Goal: Task Accomplishment & Management: Manage account settings

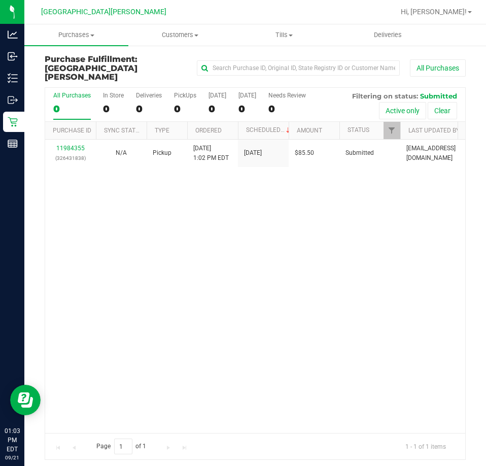
click at [156, 235] on div "11984355 (326431838) N/A Pickup 9/21/2025 1:02 PM EDT 9/21/2025 $85.50 Submitte…" at bounding box center [255, 286] width 420 height 293
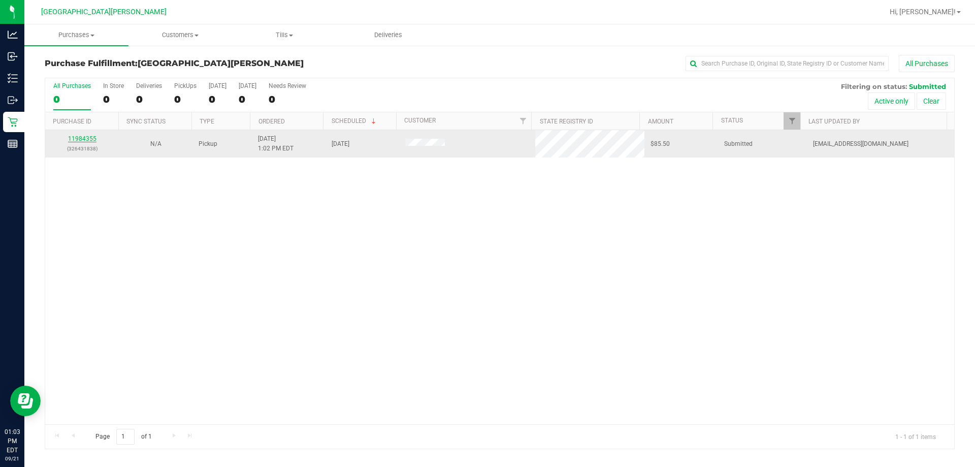
click at [91, 138] on link "11984355" at bounding box center [82, 138] width 28 height 7
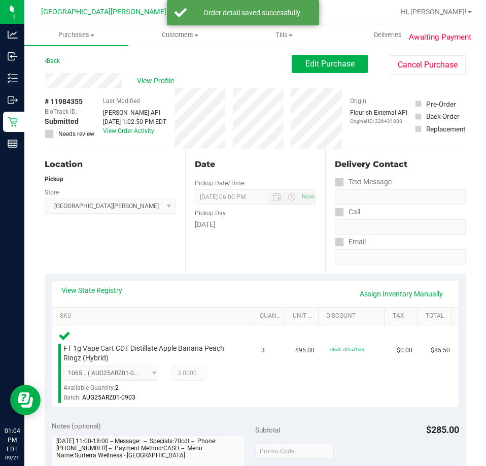
scroll to position [203, 0]
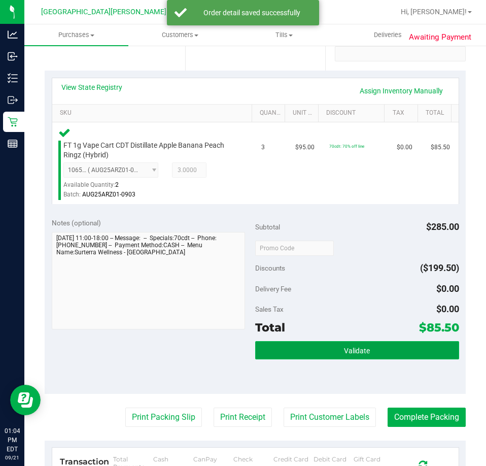
click at [326, 353] on button "Validate" at bounding box center [357, 350] width 204 height 18
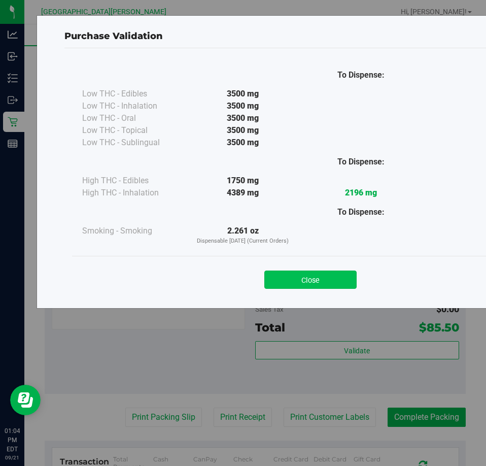
click at [332, 276] on button "Close" at bounding box center [311, 280] width 92 height 18
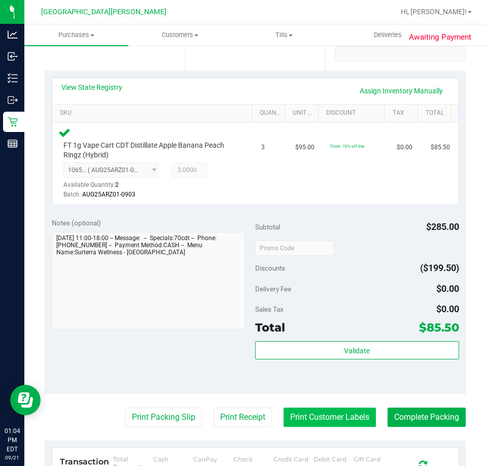
click at [352, 418] on button "Print Customer Labels" at bounding box center [330, 417] width 92 height 19
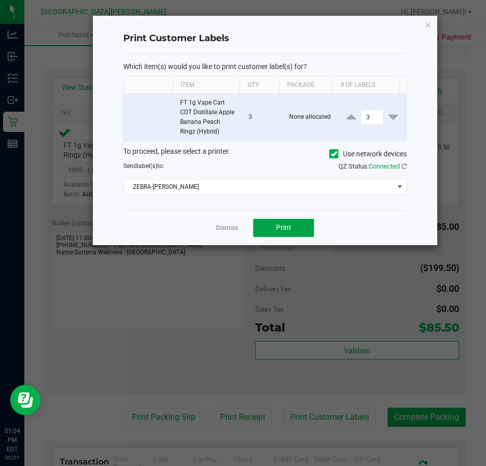
click at [278, 227] on span "Print" at bounding box center [283, 227] width 15 height 8
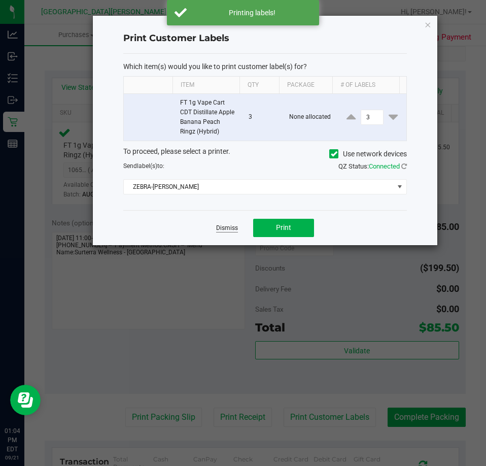
click at [232, 228] on link "Dismiss" at bounding box center [227, 228] width 22 height 9
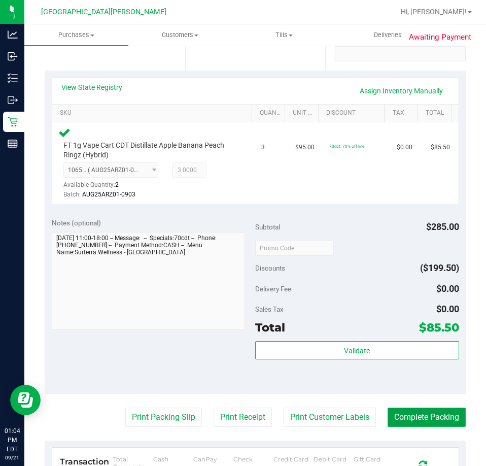
click at [437, 420] on button "Complete Packing" at bounding box center [427, 417] width 78 height 19
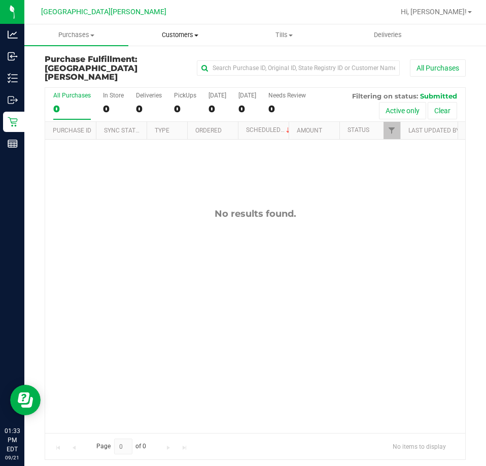
click at [180, 29] on uib-tab-heading "Customers All customers Add a new customer All physicians" at bounding box center [180, 35] width 103 height 20
click at [151, 62] on span "All customers" at bounding box center [164, 61] width 73 height 9
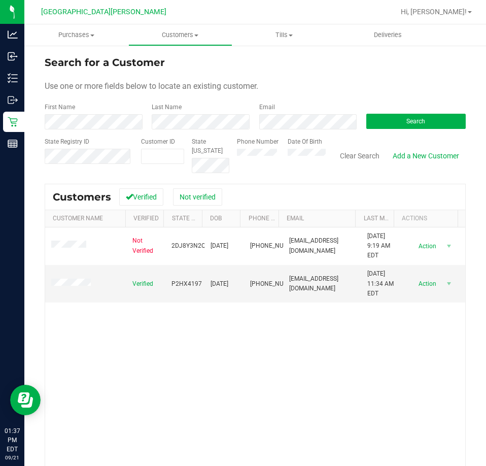
click at [284, 345] on div "Not Verified 2DJ8Y3N2QF0L 10/17/1986 (305) 747-6369 tsaw2005@gmail.com 3/18/202…" at bounding box center [255, 373] width 420 height 293
click at [110, 360] on div "Not Verified 2DJ8Y3N2QF0L 10/17/1986 (305) 747-6369 tsaw2005@gmail.com 3/18/202…" at bounding box center [255, 373] width 420 height 293
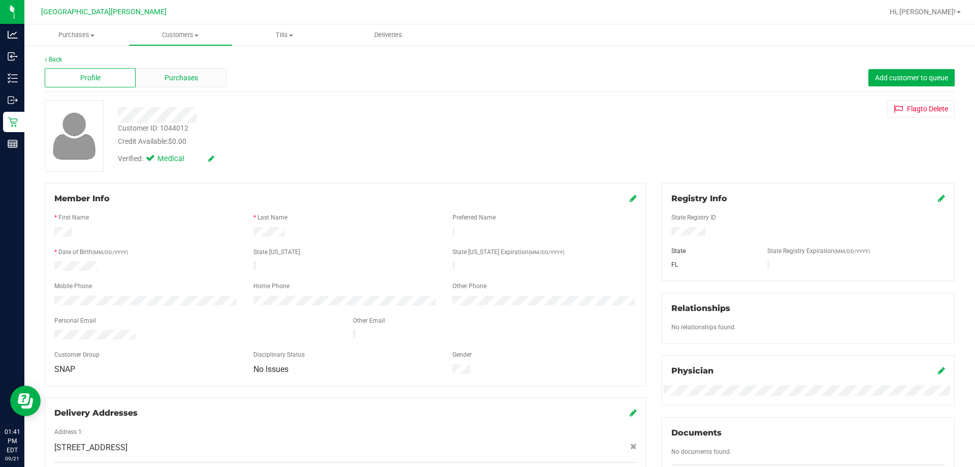
click at [165, 82] on span "Purchases" at bounding box center [182, 78] width 34 height 11
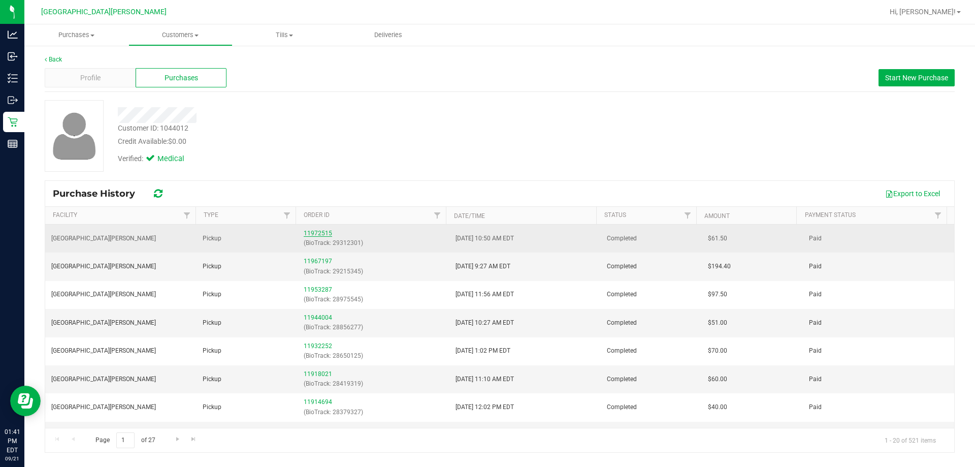
click at [310, 233] on link "11972515" at bounding box center [318, 232] width 28 height 7
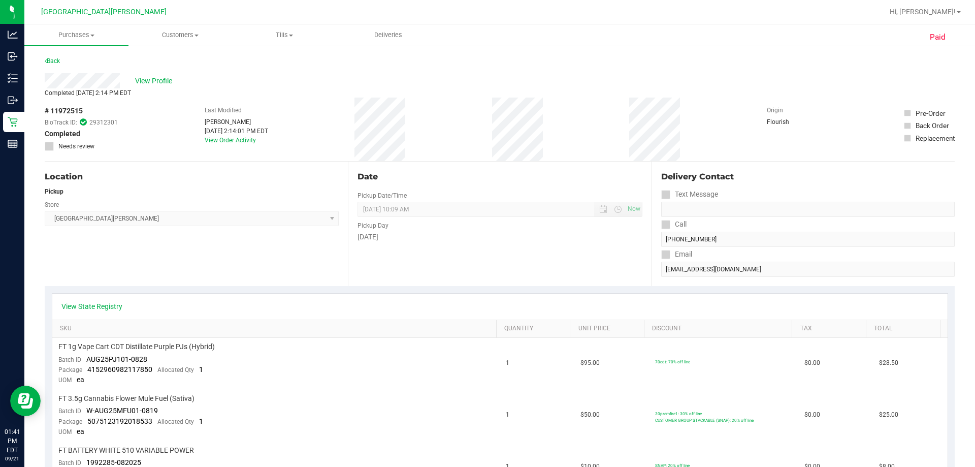
click at [75, 304] on link "View State Registry" at bounding box center [91, 306] width 61 height 10
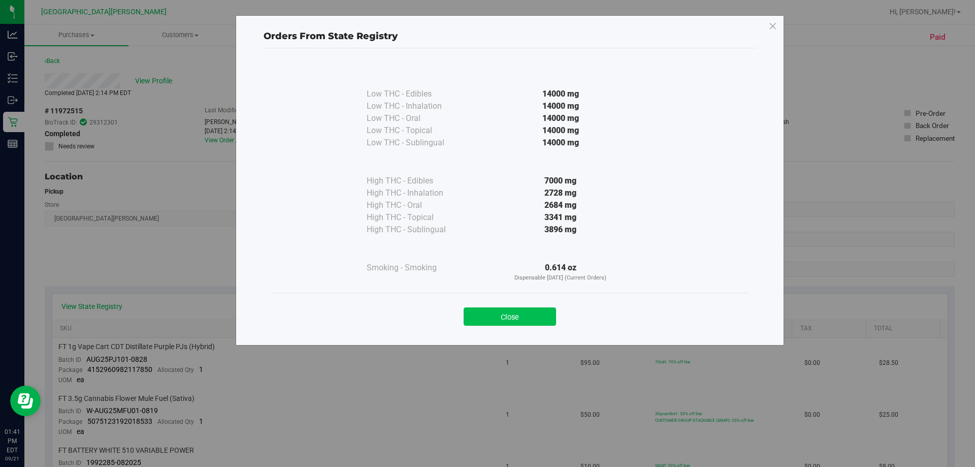
click at [486, 320] on button "Close" at bounding box center [510, 316] width 92 height 18
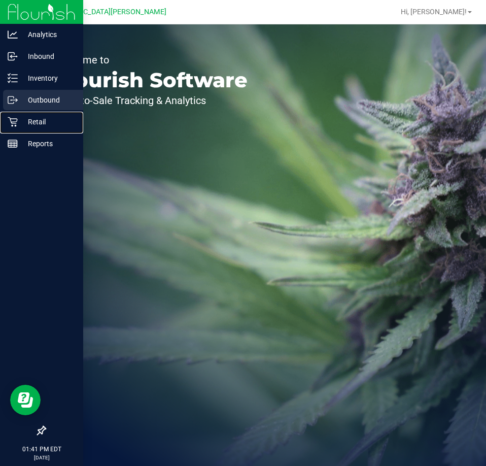
drag, startPoint x: 21, startPoint y: 121, endPoint x: 30, endPoint y: 106, distance: 17.1
click at [22, 121] on p "Retail" at bounding box center [48, 122] width 61 height 12
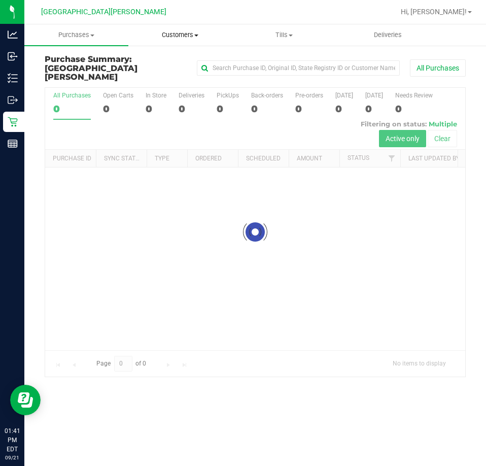
click at [189, 36] on span "Customers" at bounding box center [180, 34] width 103 height 9
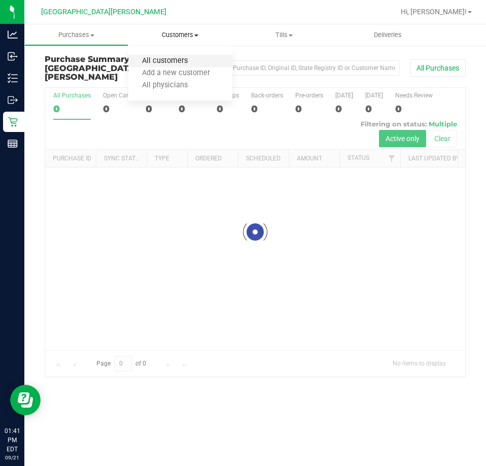
click at [177, 60] on span "All customers" at bounding box center [164, 61] width 73 height 9
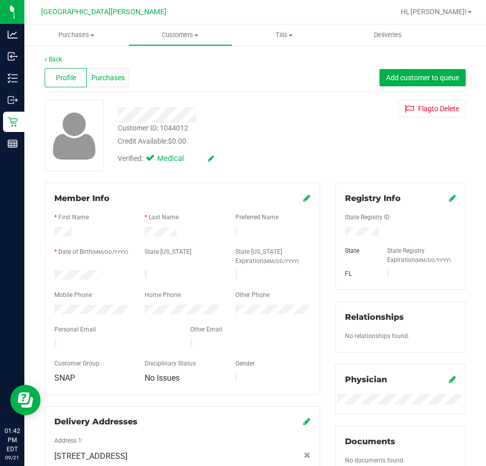
click at [110, 73] on span "Purchases" at bounding box center [108, 78] width 34 height 11
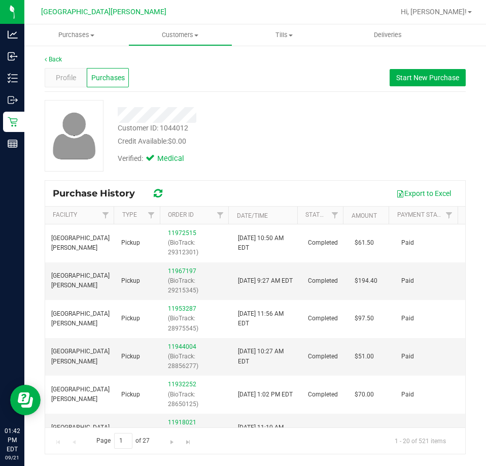
click at [284, 168] on div "Verified: Medical" at bounding box center [219, 158] width 218 height 22
drag, startPoint x: 273, startPoint y: 129, endPoint x: 247, endPoint y: 207, distance: 82.4
click at [272, 129] on div "Customer ID: 1044012 Credit Available: $0.00" at bounding box center [219, 135] width 218 height 24
click at [293, 134] on div "Customer ID: 1044012 Credit Available: $0.00" at bounding box center [219, 135] width 218 height 24
drag, startPoint x: 264, startPoint y: 166, endPoint x: 212, endPoint y: 204, distance: 63.6
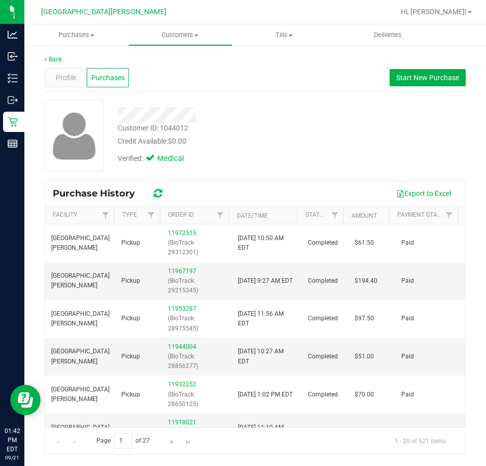
click at [264, 166] on div "Verified: Medical" at bounding box center [219, 158] width 218 height 22
drag, startPoint x: 242, startPoint y: 133, endPoint x: 242, endPoint y: 139, distance: 6.6
click at [241, 135] on div "Customer ID: 1044012 Credit Available: $0.00" at bounding box center [219, 135] width 218 height 24
click at [247, 166] on div "Customer ID: 1044012 Credit Available: $0.00 Verified: Medical" at bounding box center [255, 136] width 437 height 72
drag, startPoint x: 286, startPoint y: 100, endPoint x: 242, endPoint y: 119, distance: 48.2
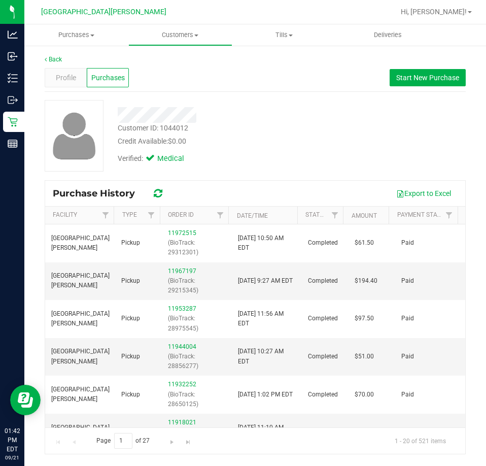
click at [286, 100] on div "Back Profile Purchases Start New Purchase Customer ID: 1044012 Credit Available…" at bounding box center [255, 255] width 421 height 400
click at [239, 158] on div "Verified: Medical" at bounding box center [219, 158] width 218 height 22
click at [240, 157] on div "Verified: Medical" at bounding box center [219, 158] width 218 height 22
click at [285, 165] on div "Verified: Medical" at bounding box center [219, 158] width 218 height 22
click at [262, 152] on div "Verified: Medical" at bounding box center [219, 158] width 218 height 22
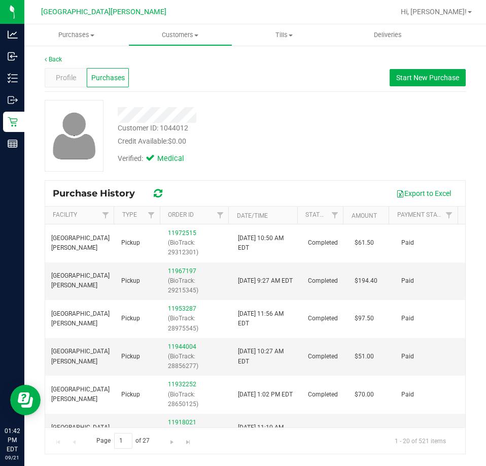
click at [238, 145] on div "Credit Available: $0.00" at bounding box center [219, 141] width 203 height 11
drag, startPoint x: 283, startPoint y: 153, endPoint x: 266, endPoint y: 161, distance: 19.1
click at [280, 156] on div "Verified: Medical" at bounding box center [219, 158] width 218 height 22
click at [405, 80] on span "Start New Purchase" at bounding box center [428, 78] width 63 height 8
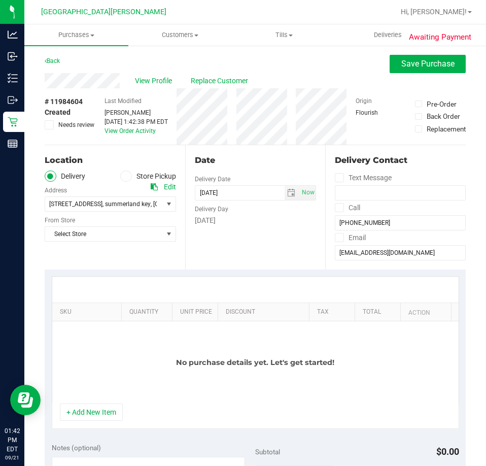
click at [135, 176] on label "Store Pickup" at bounding box center [148, 177] width 56 height 12
click at [0, 0] on input "Store Pickup" at bounding box center [0, 0] width 0 height 0
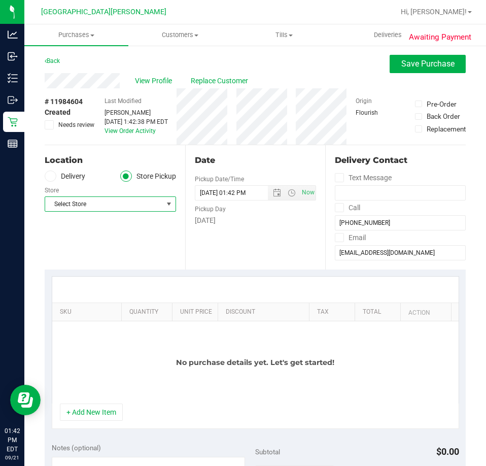
click at [103, 210] on span "Select Store" at bounding box center [104, 204] width 118 height 14
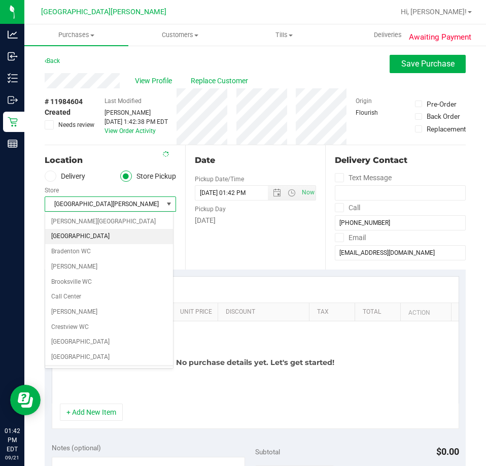
scroll to position [135, 0]
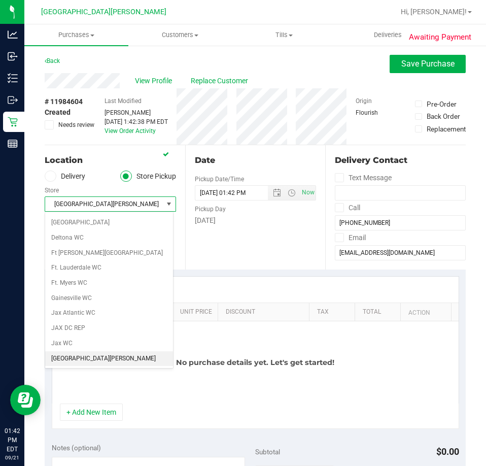
click at [87, 362] on li "[GEOGRAPHIC_DATA][PERSON_NAME]" at bounding box center [109, 358] width 128 height 15
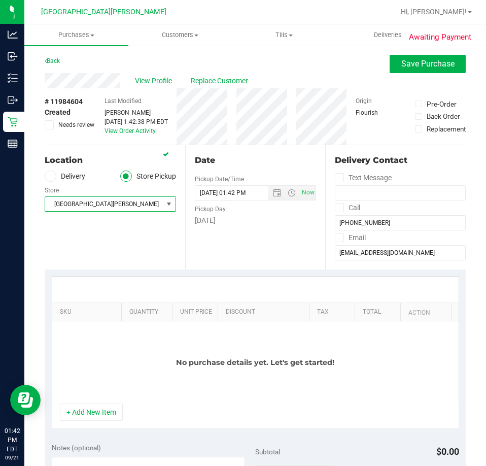
click at [124, 260] on div "Location Delivery Store Pickup Store [GEOGRAPHIC_DATA][PERSON_NAME] Select Stor…" at bounding box center [115, 207] width 141 height 124
click at [113, 231] on div "Location Delivery Store Pickup Store [GEOGRAPHIC_DATA][PERSON_NAME] Select Stor…" at bounding box center [115, 207] width 141 height 124
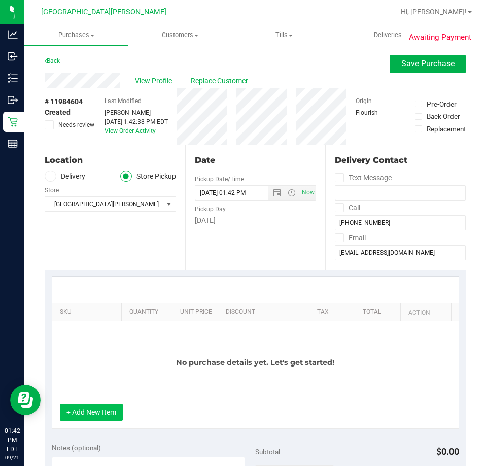
click at [106, 414] on button "+ Add New Item" at bounding box center [91, 412] width 63 height 17
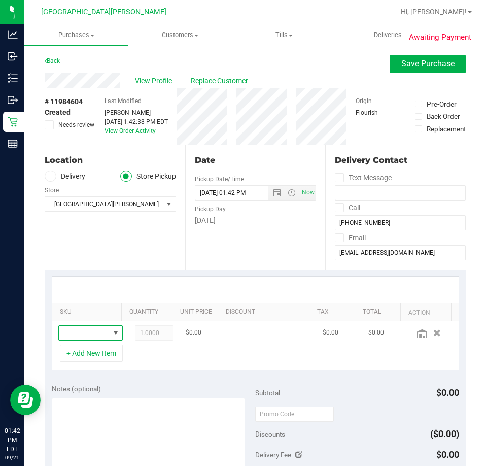
click at [109, 329] on span "NO DATA FOUND" at bounding box center [115, 333] width 13 height 14
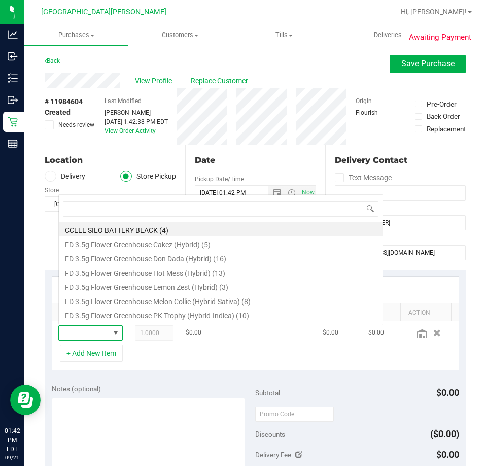
scroll to position [15, 42]
type input "grz"
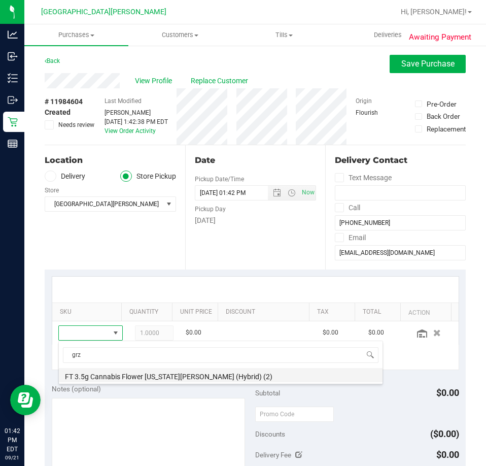
click at [128, 373] on li "FT 3.5g Cannabis Flower [US_STATE][PERSON_NAME] (Hybrid) (2)" at bounding box center [221, 375] width 324 height 14
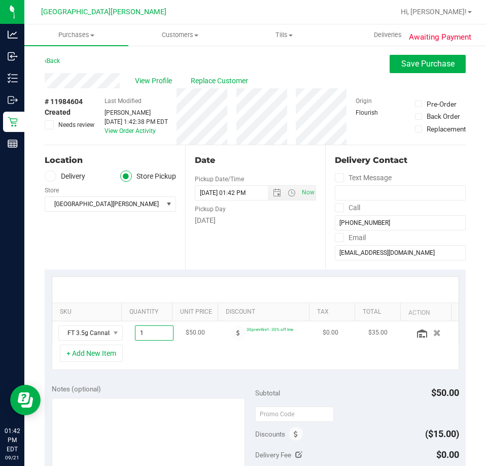
click at [151, 337] on span "1.00 1" at bounding box center [154, 332] width 39 height 15
click at [150, 338] on input "1" at bounding box center [155, 333] width 38 height 14
type input "2"
type input "2.00"
click at [157, 370] on div "+ Add New Item" at bounding box center [256, 357] width 408 height 25
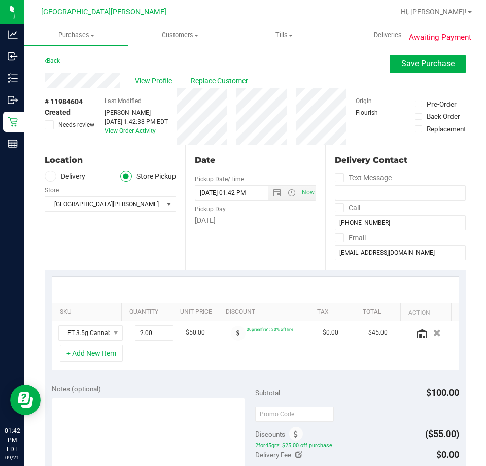
click at [132, 355] on div "+ Add New Item" at bounding box center [256, 357] width 408 height 25
click at [154, 251] on div "Location Delivery Store Pickup Store [GEOGRAPHIC_DATA][PERSON_NAME] Select Stor…" at bounding box center [115, 207] width 141 height 124
click at [142, 356] on div "+ Add New Item" at bounding box center [256, 357] width 408 height 25
click at [91, 359] on button "+ Add New Item" at bounding box center [91, 353] width 63 height 17
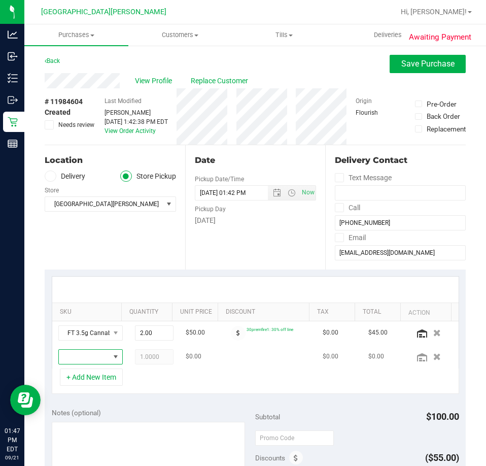
click at [92, 359] on span "NO DATA FOUND" at bounding box center [84, 357] width 51 height 14
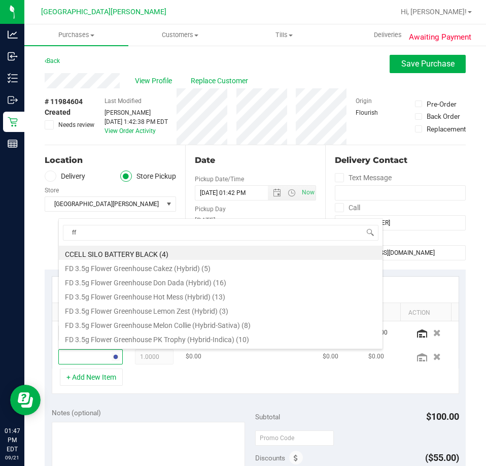
type input "ffp"
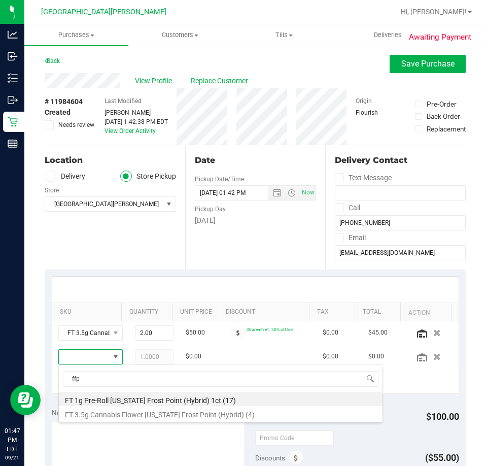
drag, startPoint x: 121, startPoint y: 399, endPoint x: 118, endPoint y: 393, distance: 6.1
click at [121, 398] on li "FT 1g Pre-Roll [US_STATE] Frost Point (Hybrid) 1ct (17)" at bounding box center [221, 399] width 324 height 14
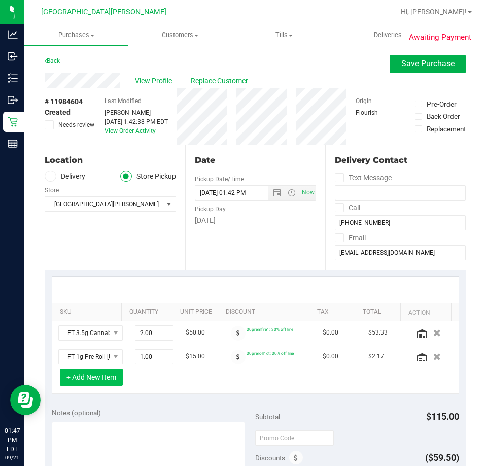
click at [94, 374] on button "+ Add New Item" at bounding box center [91, 377] width 63 height 17
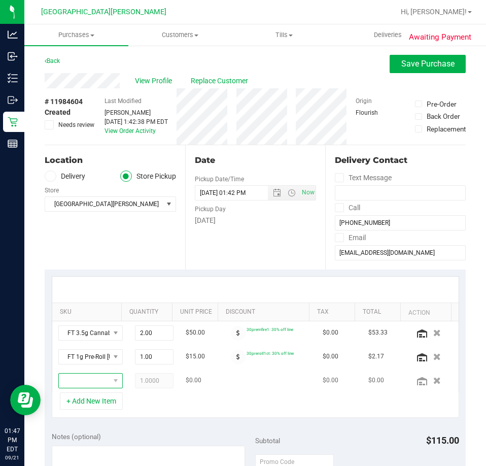
click at [91, 377] on span "NO DATA FOUND" at bounding box center [84, 381] width 51 height 14
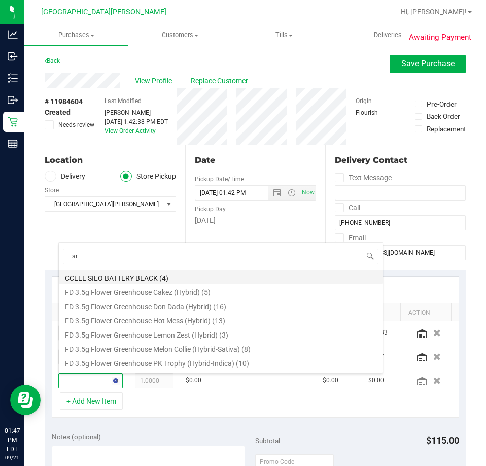
type input "arz"
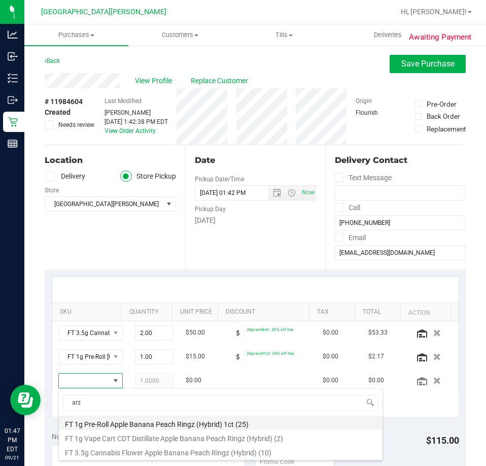
click at [134, 422] on li "FT 1g Pre-Roll Apple Banana Peach Ringz (Hybrid) 1ct (25)" at bounding box center [221, 423] width 324 height 14
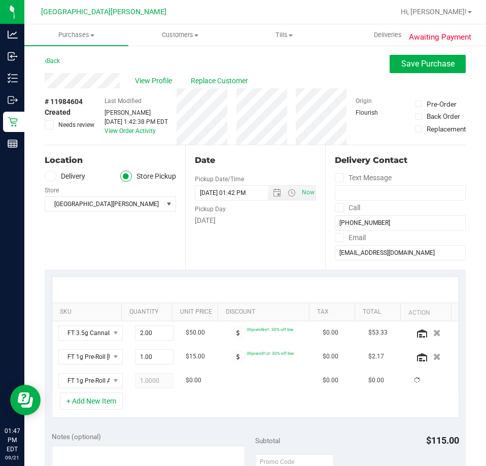
click at [132, 402] on div "+ Add New Item" at bounding box center [256, 404] width 408 height 25
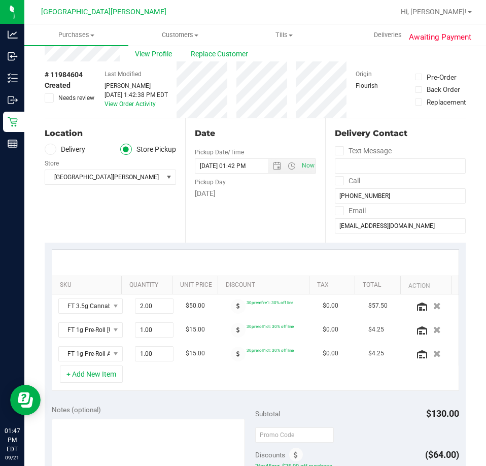
scroll to position [51, 0]
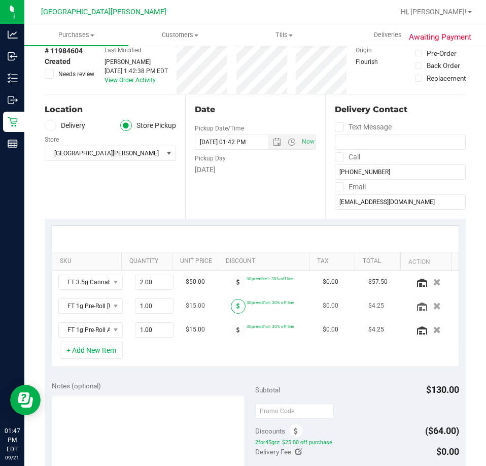
click at [231, 310] on span at bounding box center [238, 306] width 15 height 15
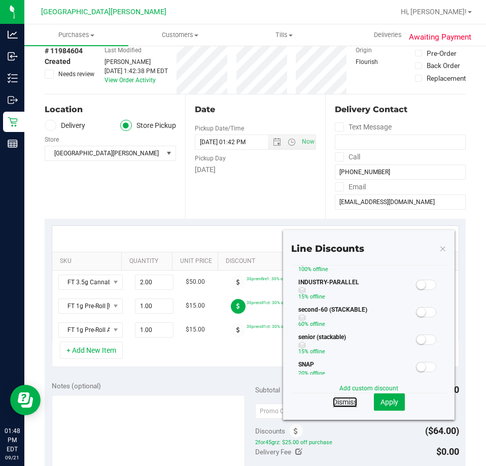
click at [339, 402] on link "Dismiss" at bounding box center [345, 402] width 24 height 10
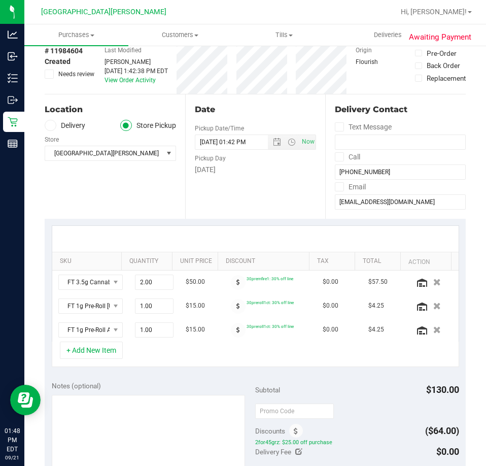
click at [285, 363] on div "+ Add New Item" at bounding box center [256, 354] width 408 height 25
click at [231, 308] on span at bounding box center [238, 306] width 15 height 15
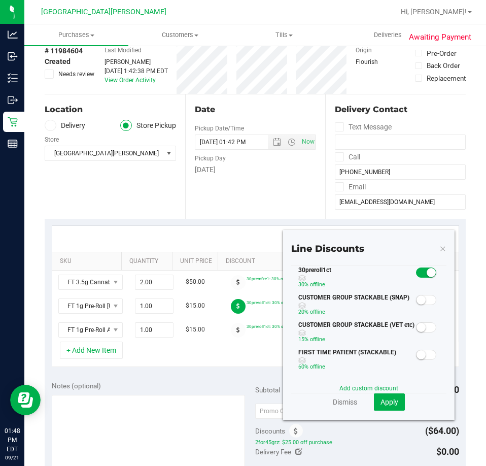
click at [417, 299] on small at bounding box center [421, 299] width 9 height 9
click at [381, 403] on span "Apply" at bounding box center [390, 402] width 18 height 8
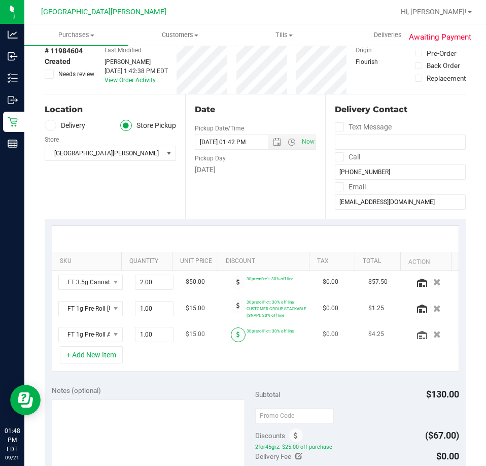
click at [231, 334] on span at bounding box center [238, 334] width 15 height 15
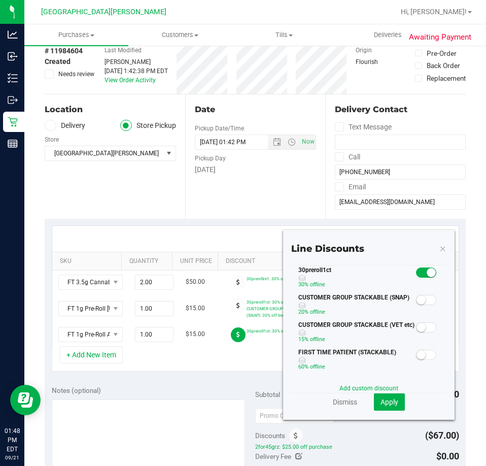
click at [422, 297] on span at bounding box center [426, 300] width 20 height 10
click at [386, 399] on span "Apply" at bounding box center [390, 402] width 18 height 8
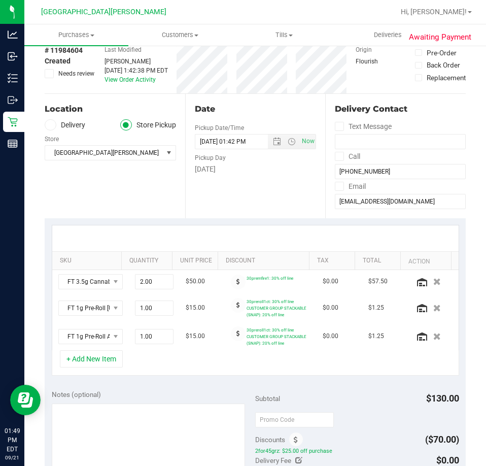
scroll to position [203, 0]
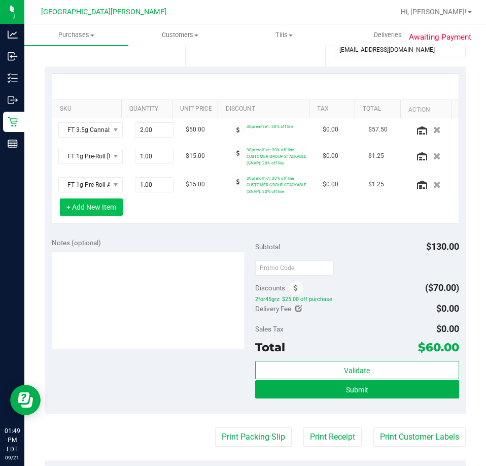
click at [86, 215] on button "+ Add New Item" at bounding box center [91, 207] width 63 height 17
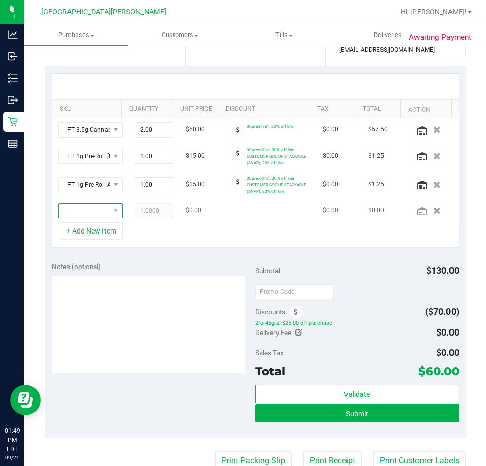
click at [90, 215] on span "NO DATA FOUND" at bounding box center [84, 211] width 51 height 14
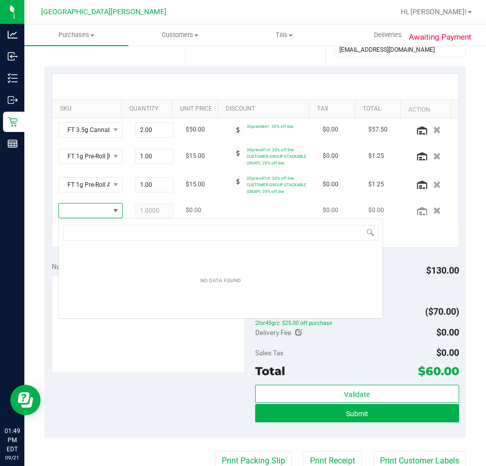
scroll to position [15, 49]
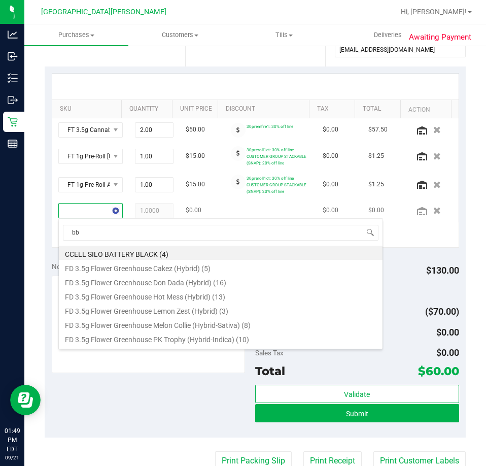
type input "bbc"
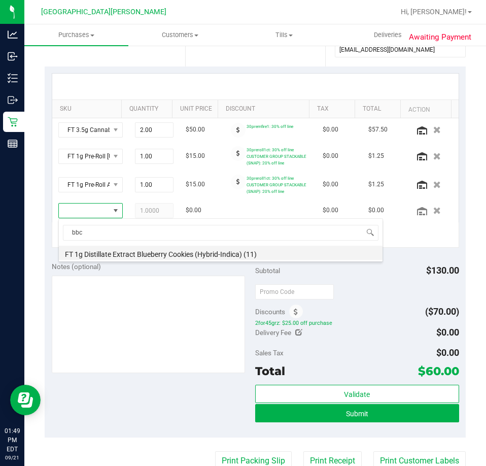
click at [109, 251] on li "FT 1g Distillate Extract Blueberry Cookies (Hybrid-Indica) (11)" at bounding box center [221, 253] width 324 height 14
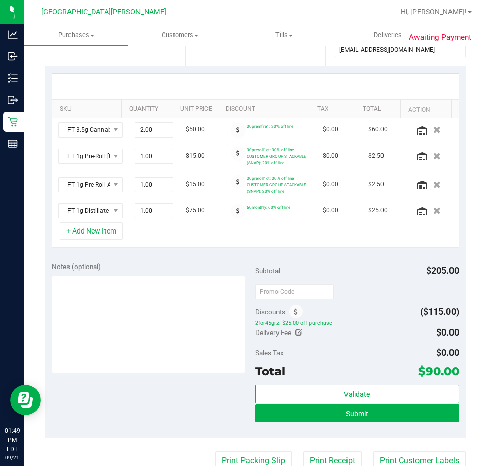
click at [357, 262] on div "Subtotal $205.00" at bounding box center [357, 270] width 204 height 18
click at [231, 216] on span at bounding box center [238, 211] width 15 height 15
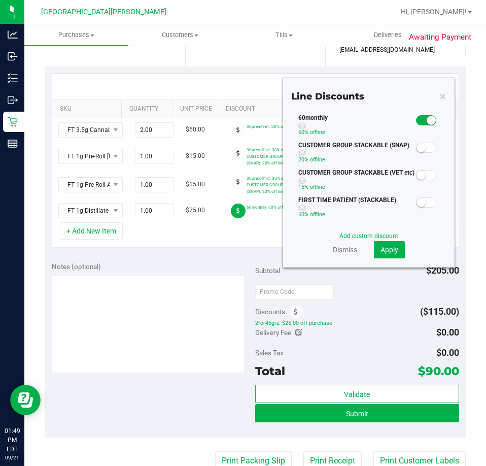
click at [417, 148] on small at bounding box center [421, 147] width 9 height 9
click at [389, 251] on span "Apply" at bounding box center [390, 250] width 18 height 8
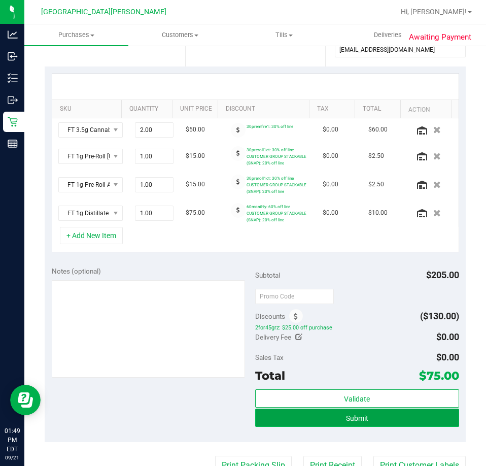
click at [356, 417] on span "Submit" at bounding box center [357, 418] width 22 height 8
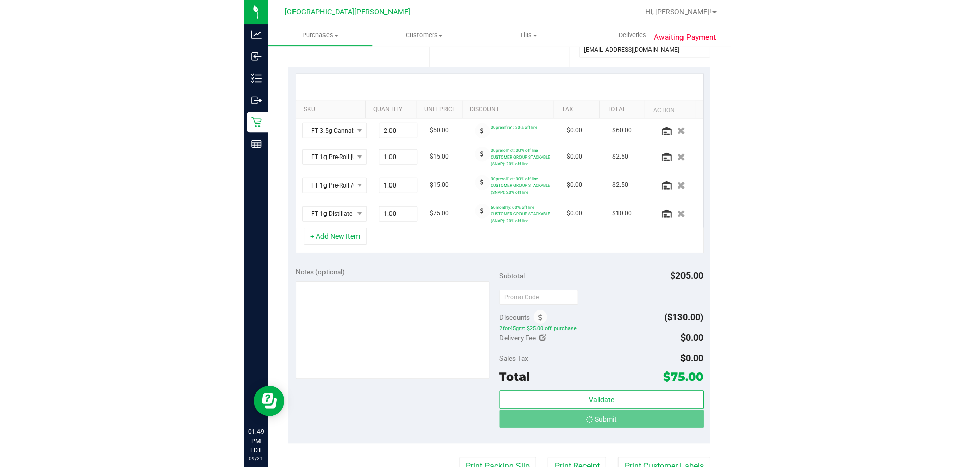
scroll to position [0, 0]
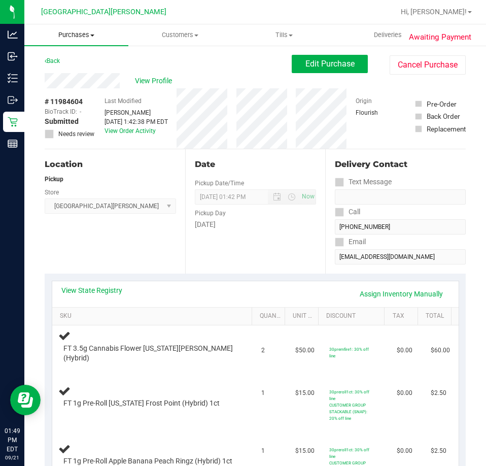
click at [76, 36] on span "Purchases" at bounding box center [76, 34] width 104 height 9
click at [67, 81] on span "All purchases" at bounding box center [60, 85] width 72 height 9
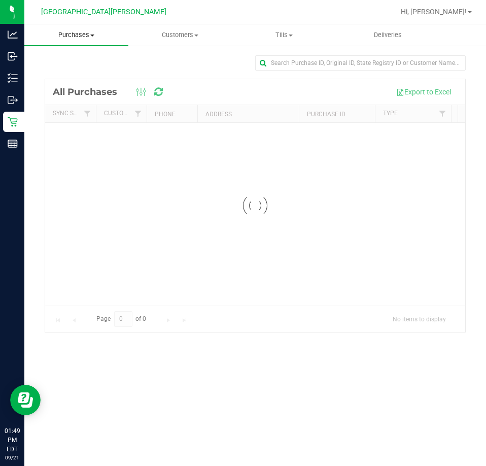
click at [72, 36] on span "Purchases" at bounding box center [76, 34] width 104 height 9
click at [69, 69] on span "Fulfillment" at bounding box center [55, 73] width 63 height 9
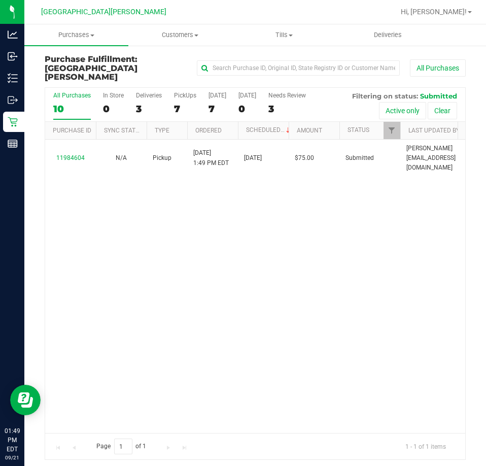
click at [226, 207] on div "11984604 N/A Pickup [DATE] 1:49 PM EDT 9/21/2025 $75.00 Submitted [PERSON_NAME]…" at bounding box center [255, 286] width 420 height 293
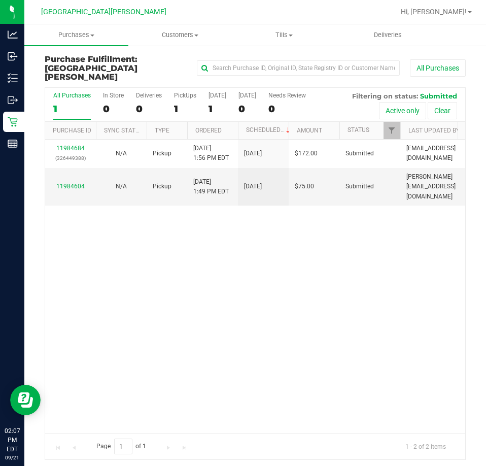
drag, startPoint x: 162, startPoint y: 255, endPoint x: 175, endPoint y: 193, distance: 63.3
click at [162, 255] on div "11984684 (326449388) N/A Pickup [DATE] 1:56 PM EDT 9/21/2025 $172.00 Submitted …" at bounding box center [255, 286] width 420 height 293
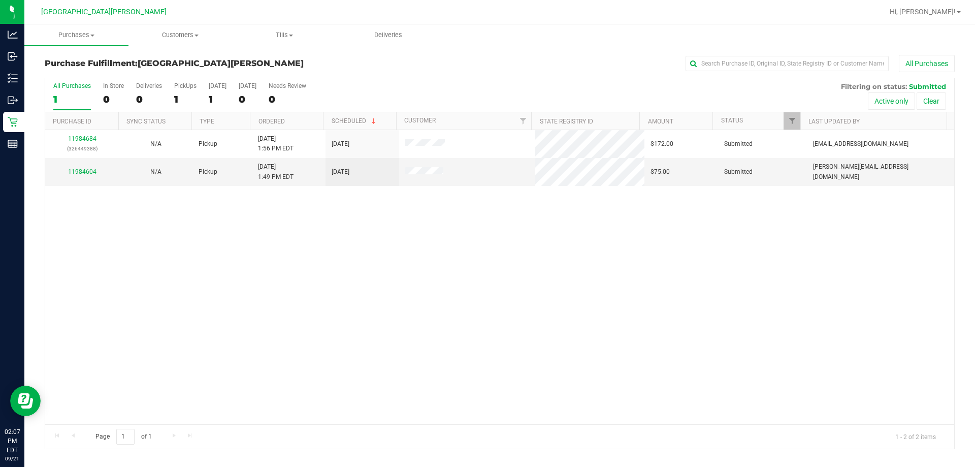
click at [486, 264] on div "11984684 (326449388) N/A Pickup [DATE] 1:56 PM EDT 9/21/2025 $172.00 Submitted …" at bounding box center [499, 277] width 909 height 294
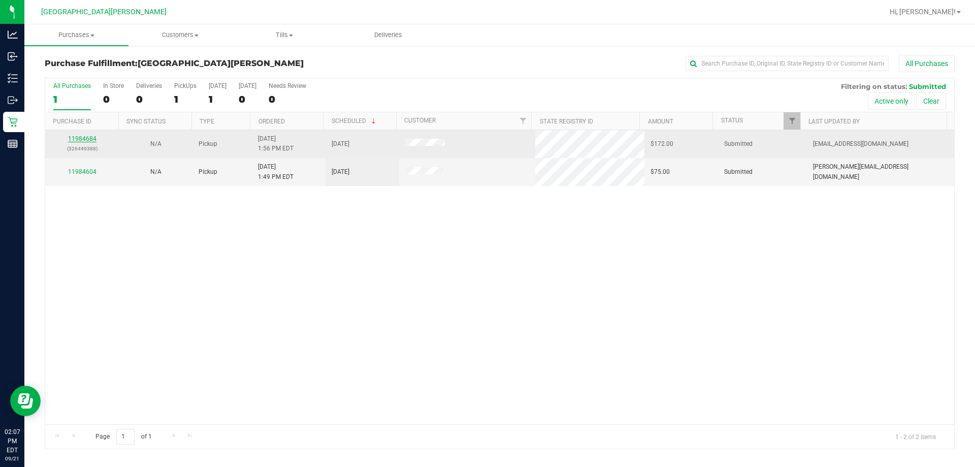
click at [81, 136] on link "11984684" at bounding box center [82, 138] width 28 height 7
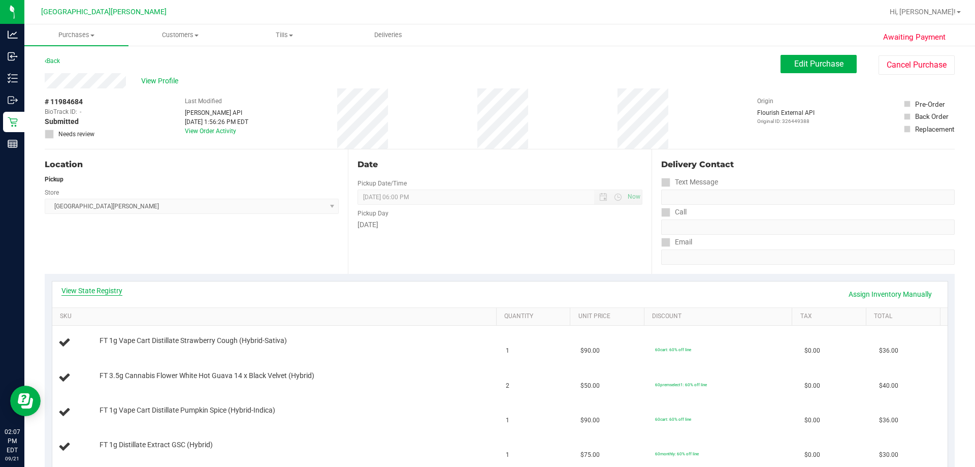
click at [85, 291] on link "View State Registry" at bounding box center [91, 290] width 61 height 10
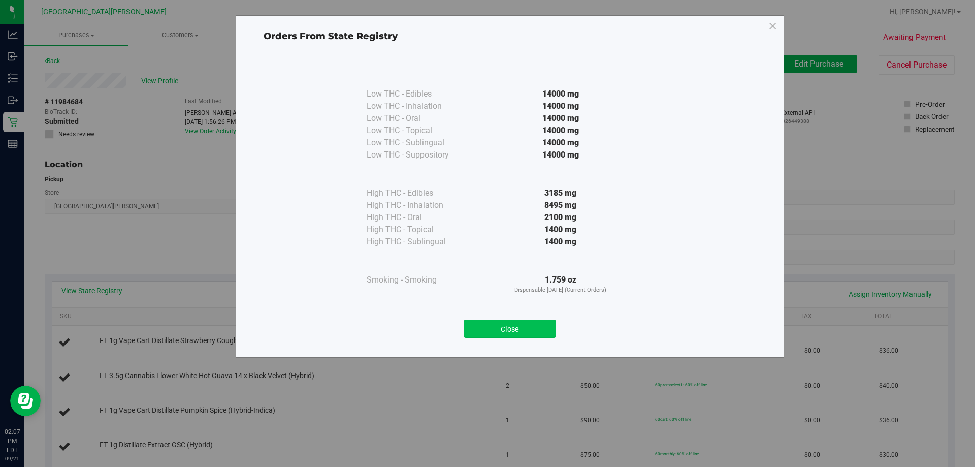
click at [486, 324] on button "Close" at bounding box center [510, 328] width 92 height 18
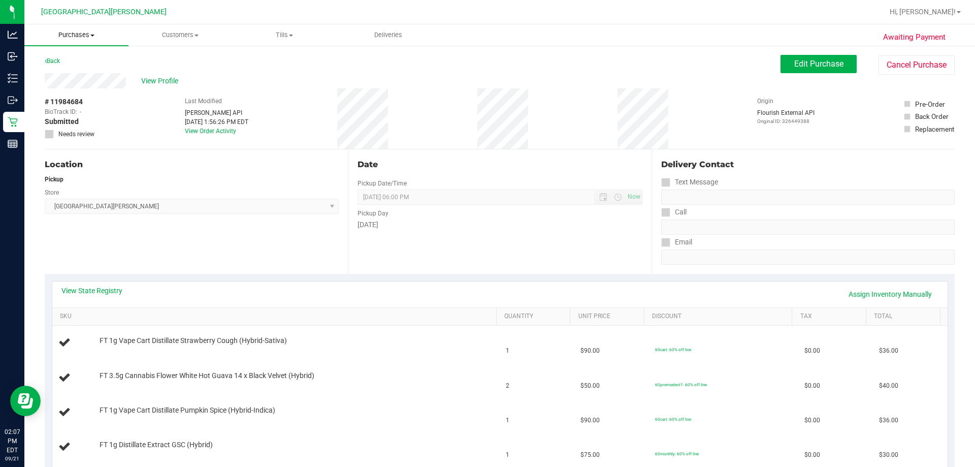
click at [82, 36] on span "Purchases" at bounding box center [76, 34] width 104 height 9
click at [84, 64] on span "Summary of purchases" at bounding box center [76, 61] width 104 height 9
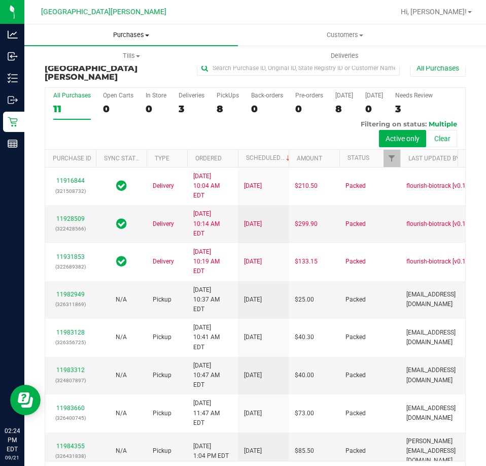
click at [120, 42] on uib-tab-heading "Purchases Summary of purchases Fulfillment All purchases" at bounding box center [131, 34] width 214 height 21
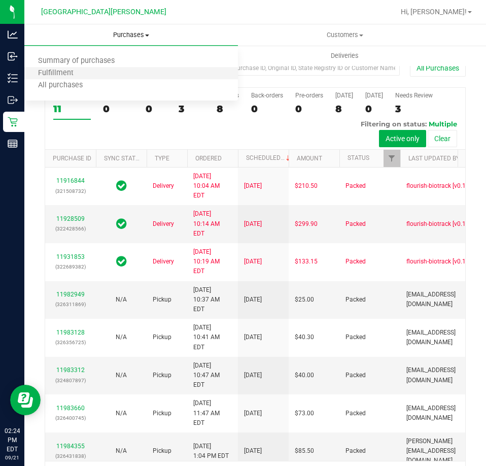
click at [88, 76] on li "Fulfillment" at bounding box center [131, 74] width 214 height 12
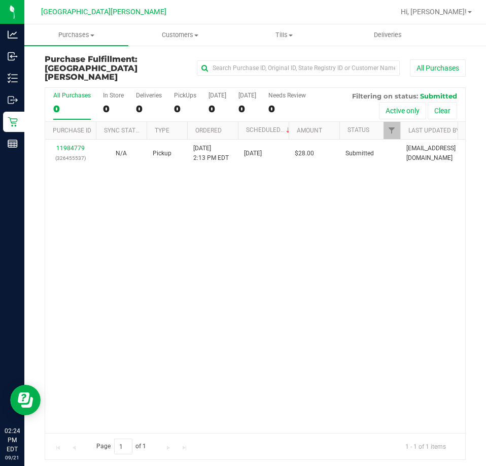
click at [184, 233] on div "11984779 (326455537) N/A Pickup [DATE] 2:13 PM EDT 9/21/2025 $28.00 Submitted […" at bounding box center [255, 286] width 420 height 293
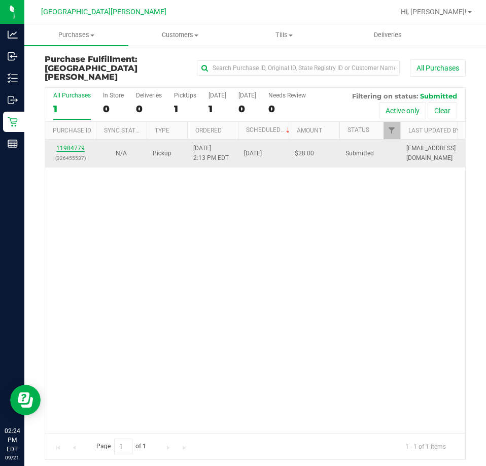
click at [75, 145] on link "11984779" at bounding box center [70, 148] width 28 height 7
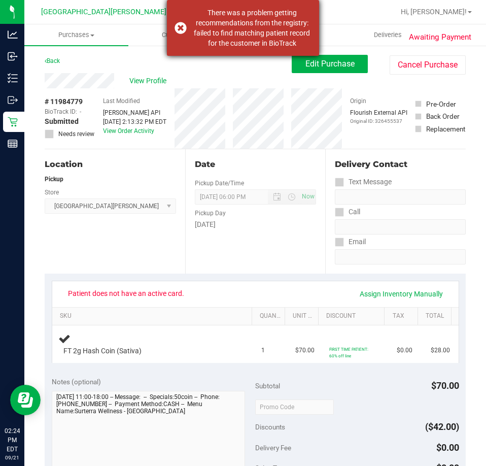
click at [179, 29] on div "There was a problem getting recommendations from the registry: failed to find m…" at bounding box center [243, 28] width 152 height 56
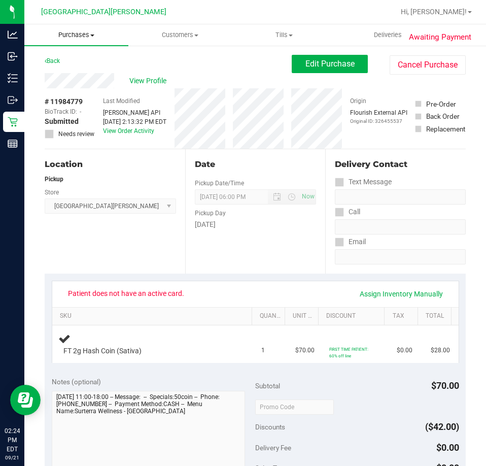
click at [88, 33] on span "Purchases" at bounding box center [76, 34] width 104 height 9
click at [69, 77] on span "Fulfillment" at bounding box center [55, 73] width 63 height 9
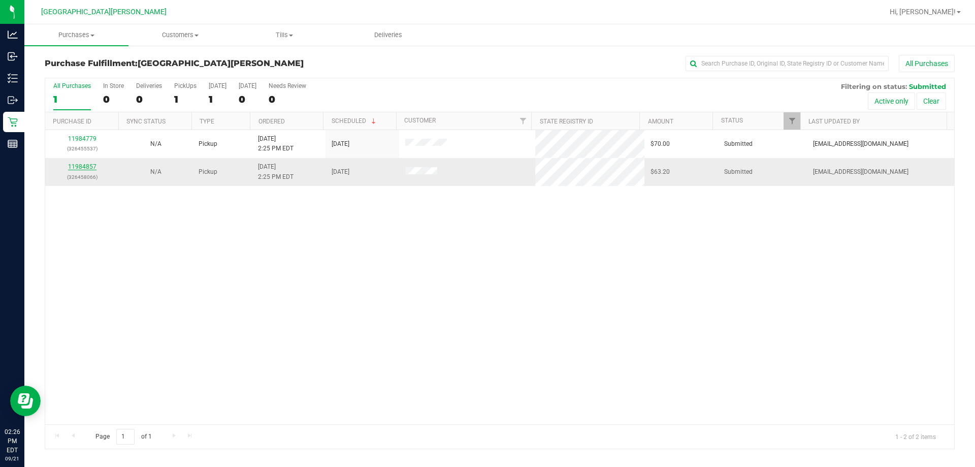
click at [87, 166] on link "11984857" at bounding box center [82, 166] width 28 height 7
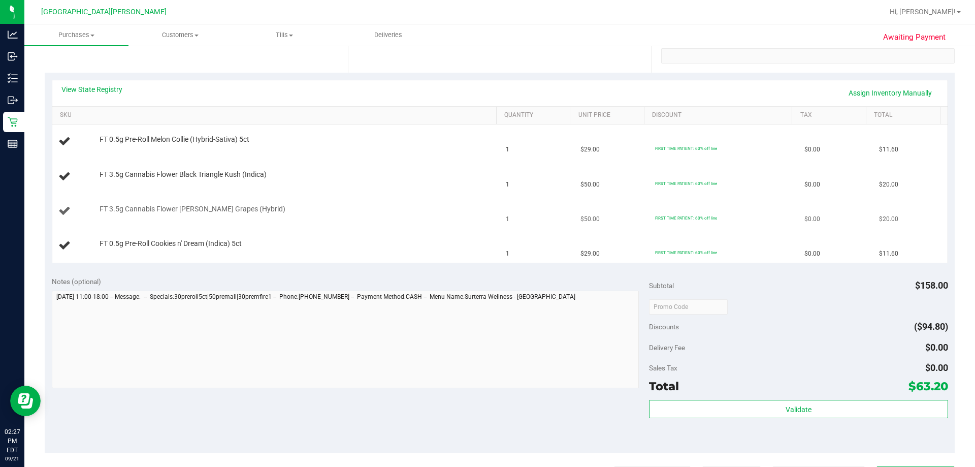
scroll to position [203, 0]
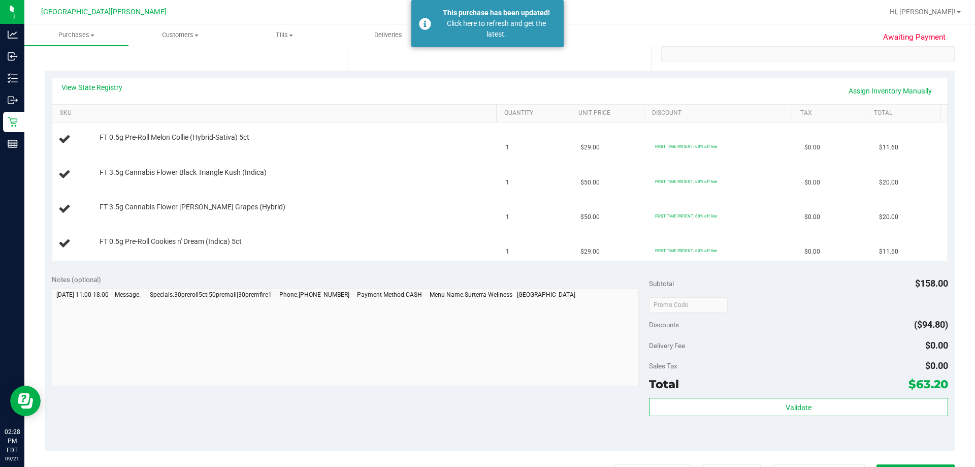
drag, startPoint x: 462, startPoint y: 14, endPoint x: 520, endPoint y: 26, distance: 59.1
click at [463, 14] on div "This purchase has been updated!" at bounding box center [496, 13] width 119 height 11
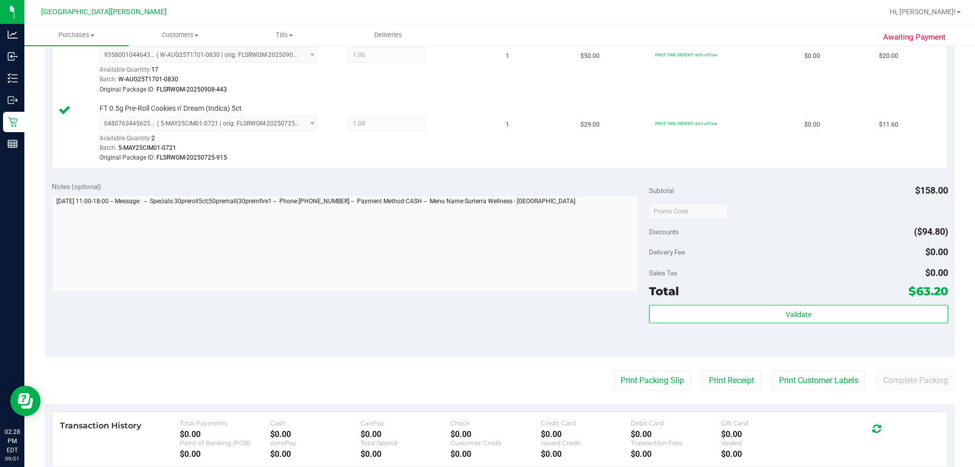
scroll to position [559, 0]
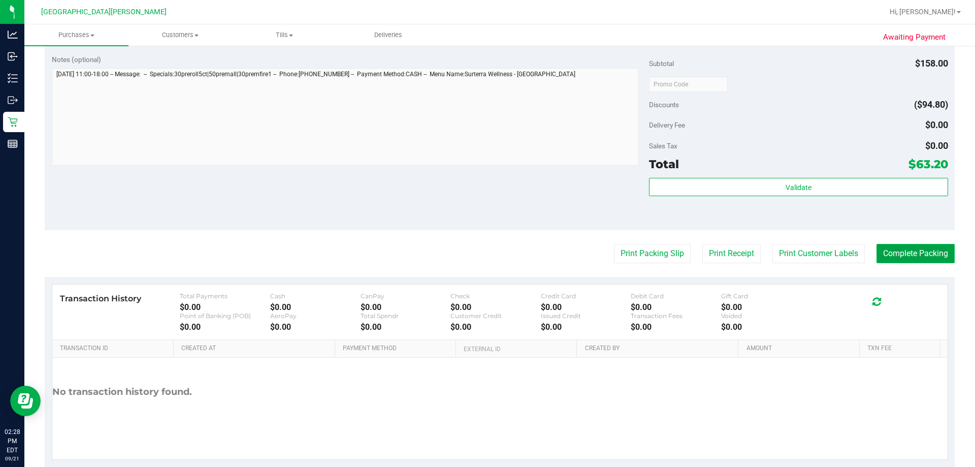
click at [486, 249] on button "Complete Packing" at bounding box center [915, 253] width 78 height 19
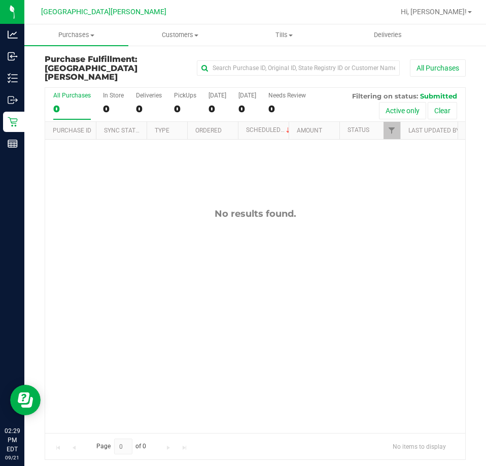
click at [140, 312] on div "No results found." at bounding box center [255, 321] width 420 height 362
click at [173, 33] on span "Customers" at bounding box center [180, 34] width 103 height 9
click at [78, 38] on span "Purchases" at bounding box center [76, 34] width 103 height 9
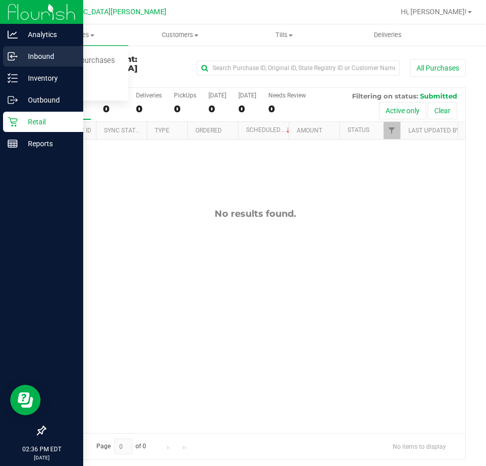
click at [31, 59] on p "Inbound" at bounding box center [48, 56] width 61 height 12
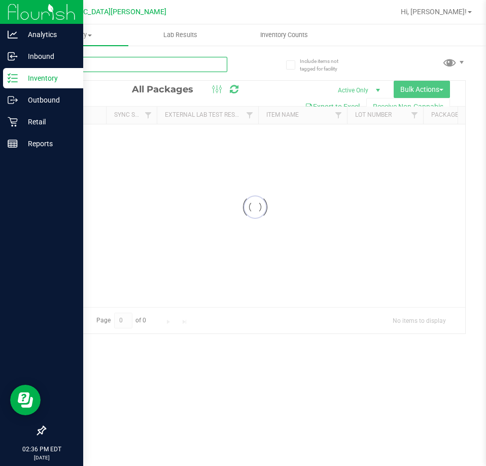
click at [101, 70] on input "text" at bounding box center [136, 64] width 183 height 15
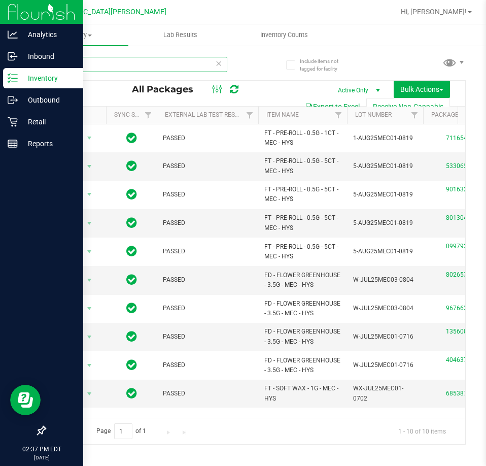
type input "mec"
click at [84, 65] on input "mec" at bounding box center [136, 64] width 183 height 15
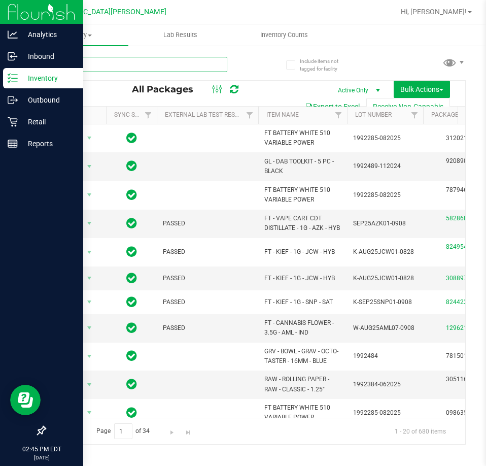
click at [114, 64] on input "text" at bounding box center [136, 64] width 183 height 15
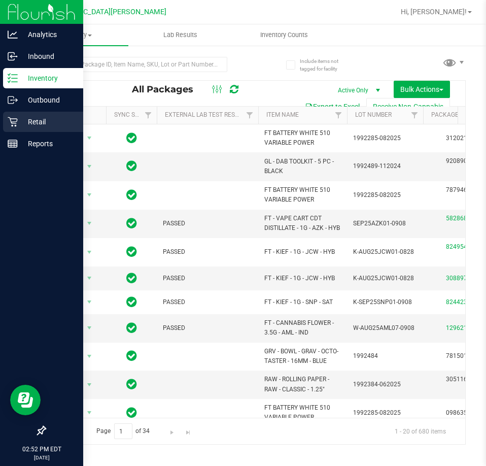
click at [26, 122] on p "Retail" at bounding box center [48, 122] width 61 height 12
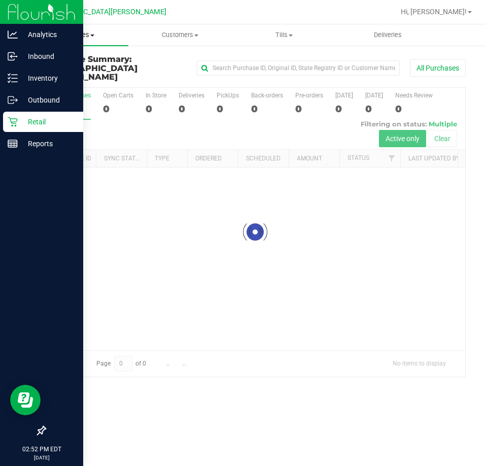
click at [80, 40] on uib-tab-heading "Purchases Summary of purchases Fulfillment All purchases" at bounding box center [76, 34] width 104 height 21
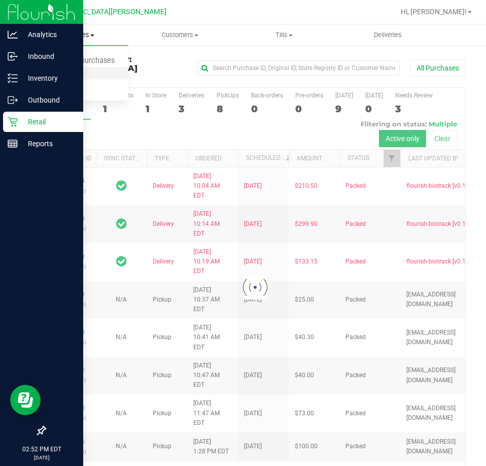
click at [73, 74] on span "Fulfillment" at bounding box center [55, 73] width 63 height 9
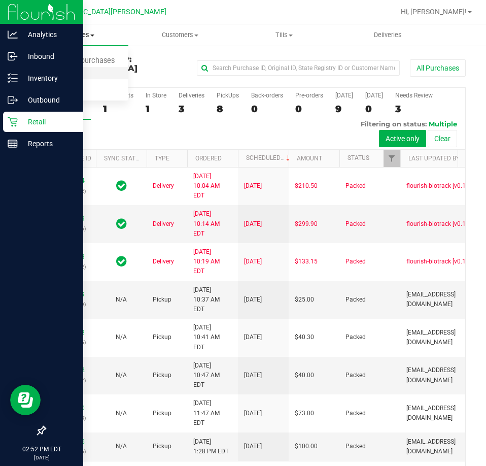
click at [45, 74] on span "Fulfillment" at bounding box center [55, 73] width 63 height 9
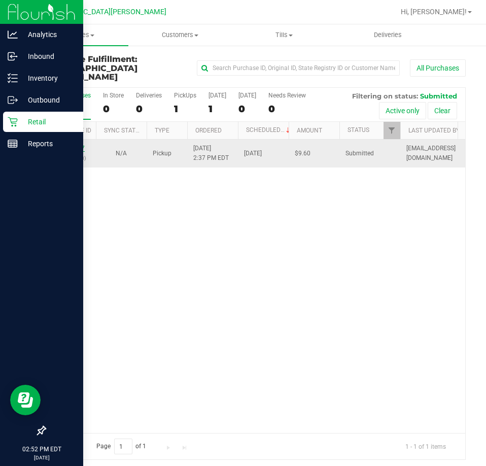
click at [72, 145] on link "11984927" at bounding box center [70, 148] width 28 height 7
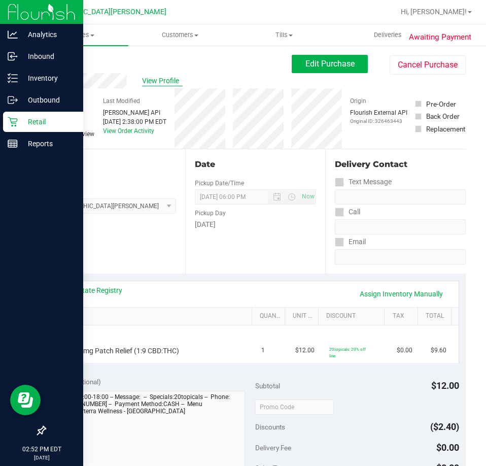
click at [151, 79] on span "View Profile" at bounding box center [162, 81] width 41 height 11
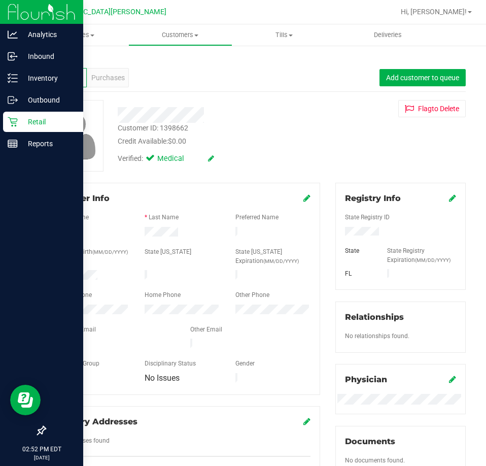
click at [184, 91] on div "Profile Purchases Add customer to queue" at bounding box center [255, 78] width 421 height 28
click at [282, 94] on div "Back Profile Purchases Add customer to queue Customer ID: 1398662 Credit Availa…" at bounding box center [255, 383] width 421 height 656
click at [192, 39] on span "Customers" at bounding box center [180, 34] width 103 height 9
click at [72, 28] on uib-tab-heading "Purchases Summary of purchases Fulfillment All purchases" at bounding box center [76, 35] width 103 height 20
click at [71, 74] on span "Fulfillment" at bounding box center [55, 73] width 63 height 9
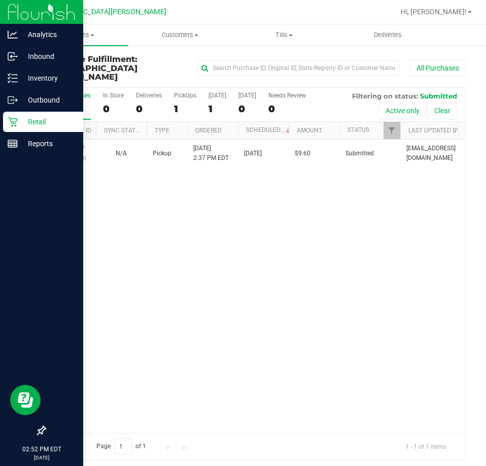
click at [226, 220] on div "11984927 (326463443) N/A Pickup [DATE] 2:37 PM EDT 9/21/2025 $9.60 Submitted [E…" at bounding box center [255, 286] width 420 height 293
click at [250, 231] on div "11984927 (326463443) N/A Pickup [DATE] 2:37 PM EDT 9/21/2025 $9.60 Submitted [E…" at bounding box center [255, 286] width 420 height 293
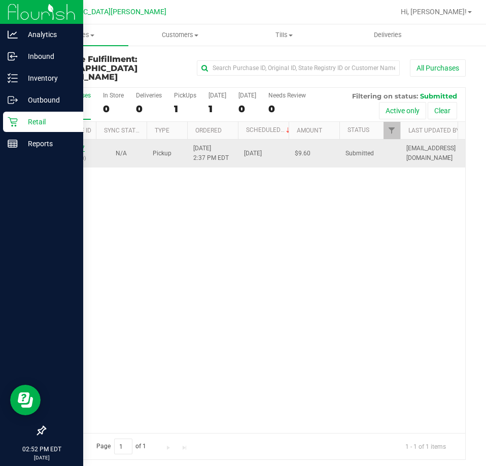
click at [71, 145] on link "11984927" at bounding box center [70, 148] width 28 height 7
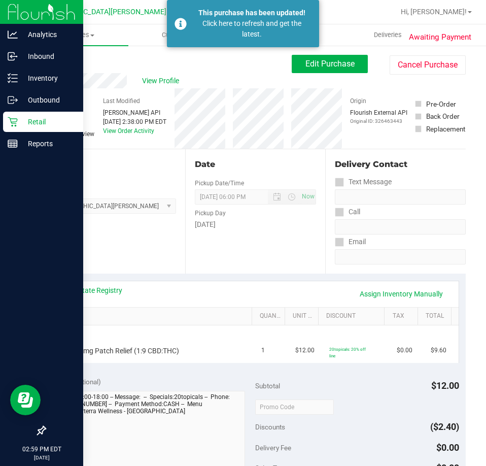
click at [193, 69] on div "Back Edit Purchase Cancel Purchase" at bounding box center [255, 64] width 421 height 18
drag, startPoint x: 67, startPoint y: 36, endPoint x: 66, endPoint y: 75, distance: 39.1
click at [67, 36] on span "Purchases" at bounding box center [76, 34] width 104 height 9
click at [28, 76] on p "Inventory" at bounding box center [48, 78] width 61 height 12
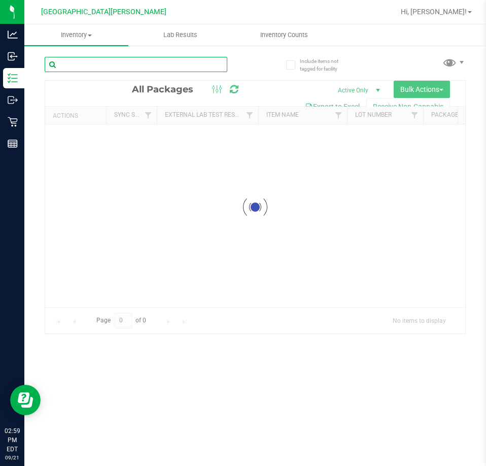
click at [136, 62] on input "text" at bounding box center [136, 64] width 183 height 15
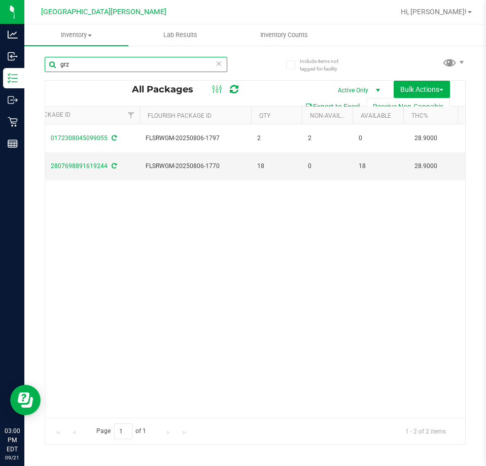
scroll to position [0, 156]
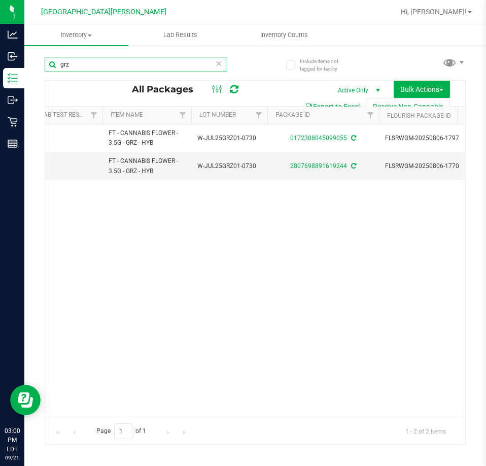
click at [78, 64] on input "grz" at bounding box center [136, 64] width 183 height 15
click at [77, 65] on input "grz" at bounding box center [136, 64] width 183 height 15
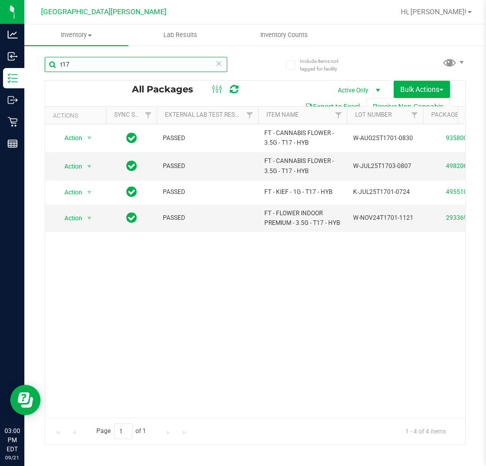
click at [61, 68] on input "t17" at bounding box center [136, 64] width 183 height 15
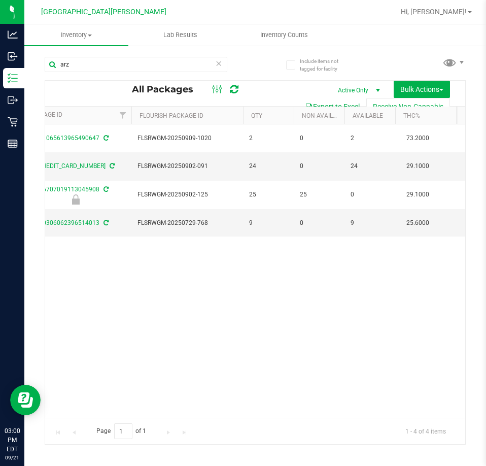
click at [314, 324] on div "Action Action Adjust qty Create package Edit attributes Global inventory Locate…" at bounding box center [255, 270] width 420 height 293
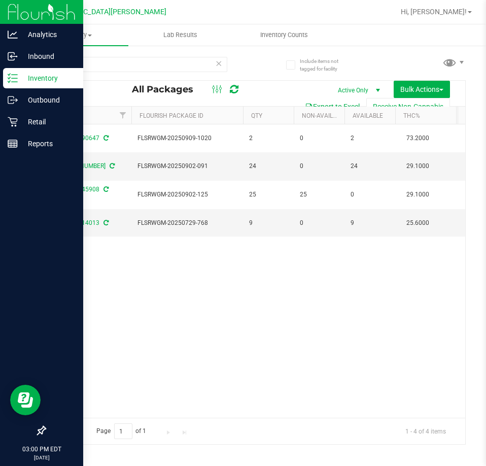
drag, startPoint x: 2, startPoint y: 277, endPoint x: 1, endPoint y: 270, distance: 7.8
click at [1, 270] on div at bounding box center [41, 288] width 83 height 266
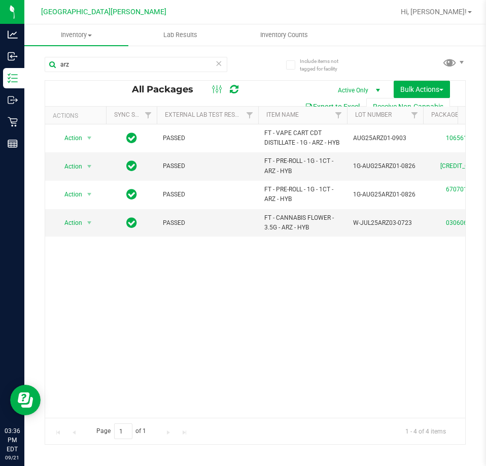
click at [171, 304] on div "Action Action Adjust qty Create package Edit attributes Global inventory Locate…" at bounding box center [255, 270] width 420 height 293
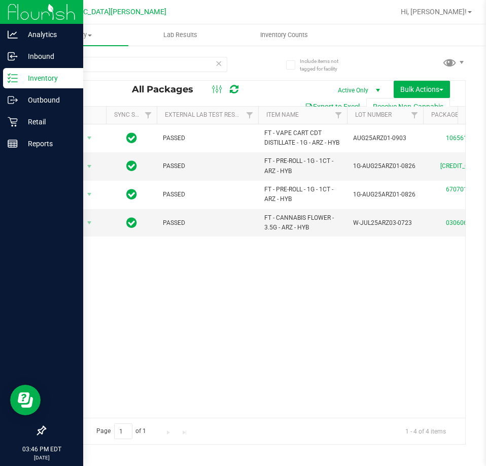
drag, startPoint x: 145, startPoint y: 284, endPoint x: 12, endPoint y: 183, distance: 166.7
click at [146, 275] on div "Action Action Adjust qty Create package Edit attributes Global inventory Locate…" at bounding box center [255, 270] width 420 height 293
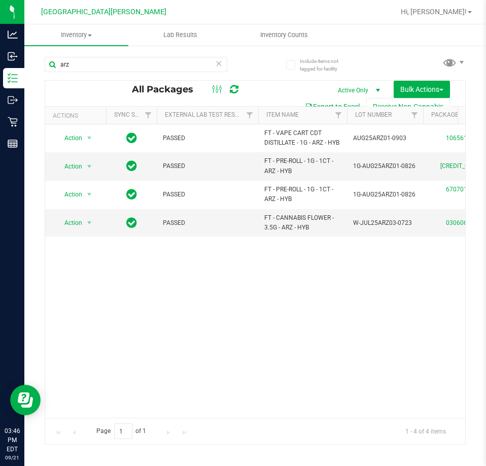
click at [156, 280] on div "Action Action Adjust qty Create package Edit attributes Global inventory Locate…" at bounding box center [255, 270] width 420 height 293
click at [84, 71] on input "arz" at bounding box center [136, 64] width 183 height 15
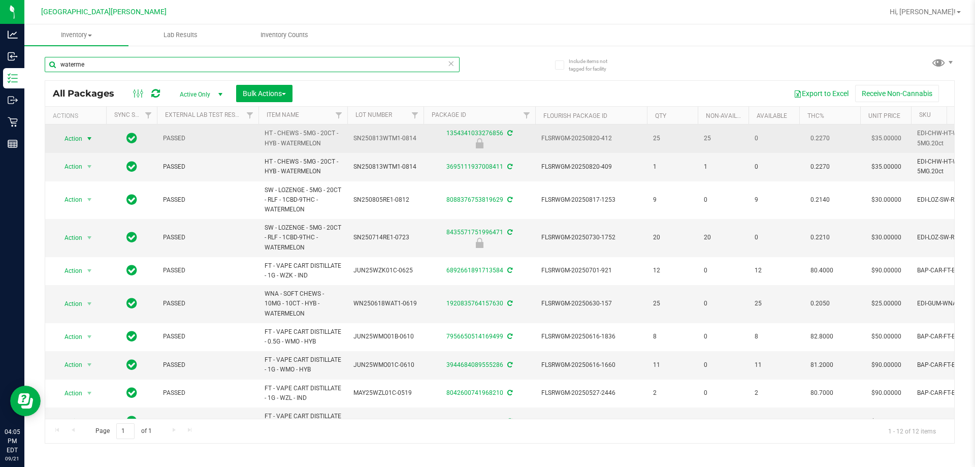
type input "waterme"
click at [81, 138] on span "Action" at bounding box center [68, 139] width 27 height 14
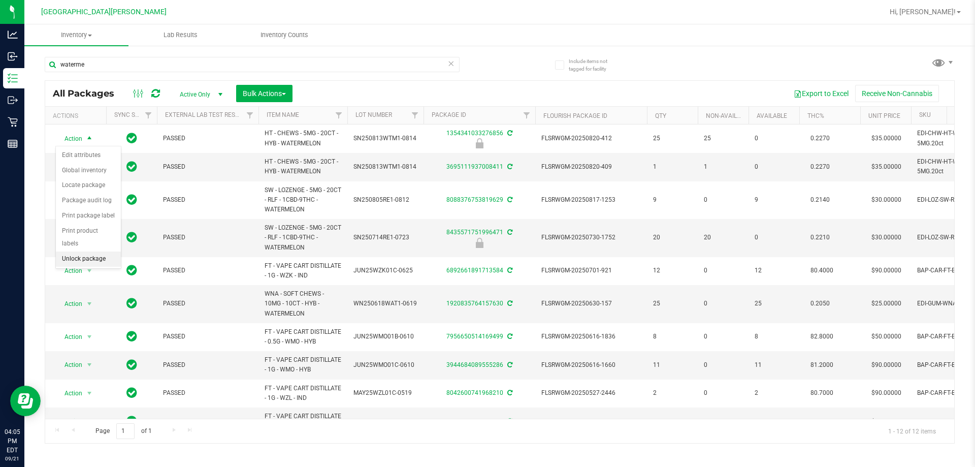
click at [97, 251] on li "Unlock package" at bounding box center [88, 258] width 65 height 15
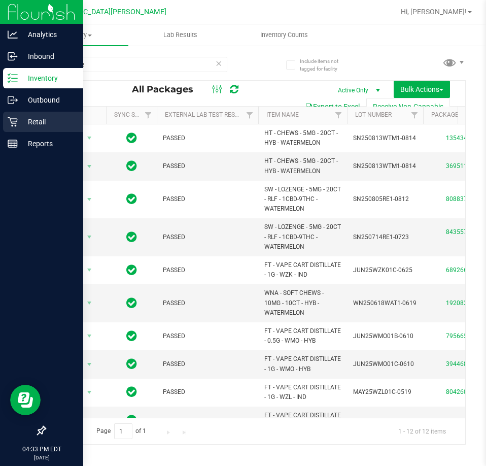
click at [17, 123] on icon at bounding box center [13, 122] width 10 height 10
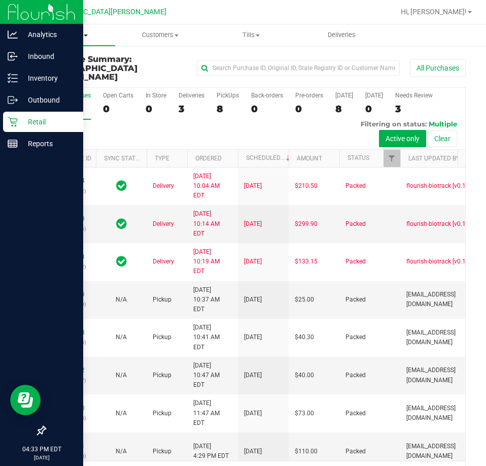
click at [71, 35] on span "Purchases" at bounding box center [69, 34] width 91 height 9
click at [54, 72] on span "Fulfillment" at bounding box center [55, 73] width 63 height 9
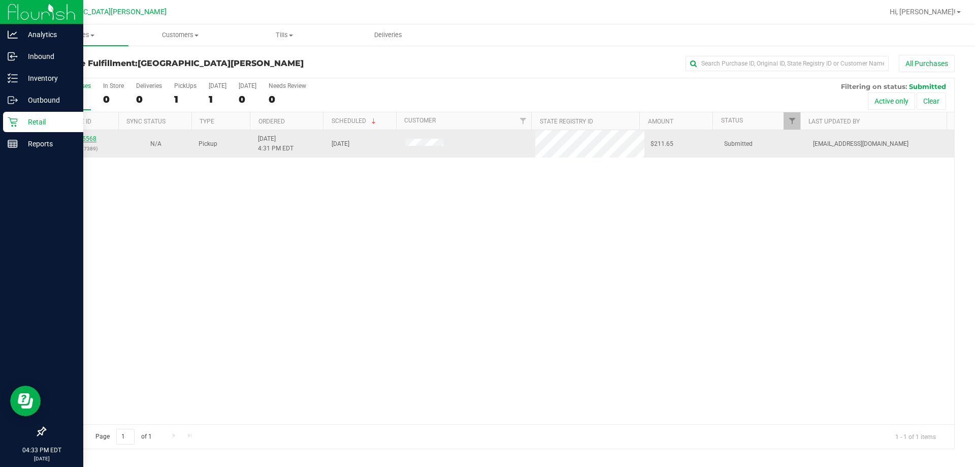
click at [87, 140] on link "11985568" at bounding box center [82, 138] width 28 height 7
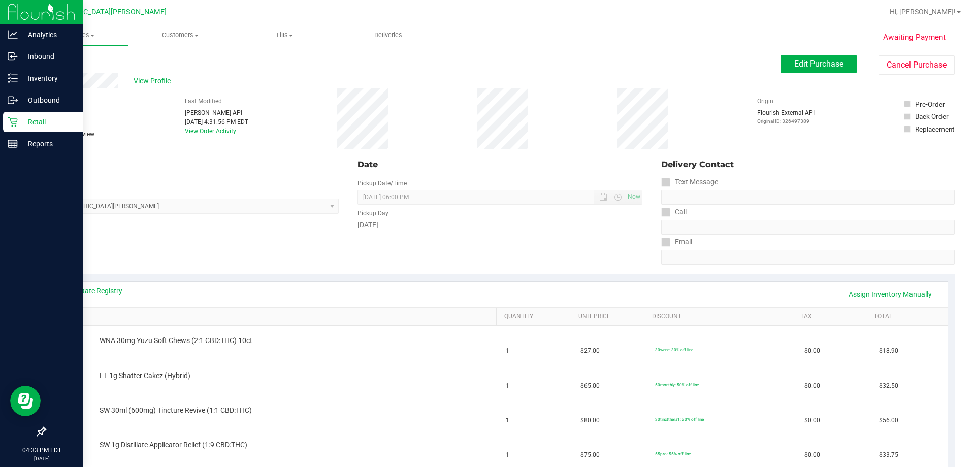
click at [155, 81] on span "View Profile" at bounding box center [154, 81] width 41 height 11
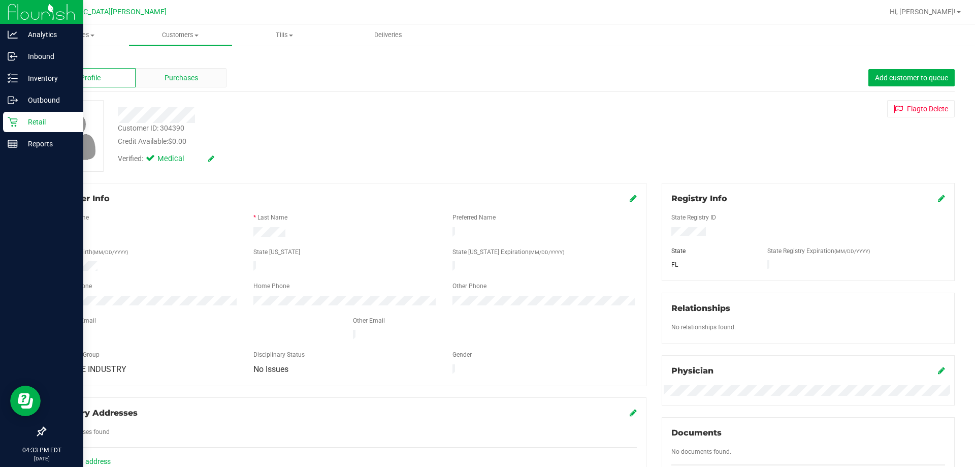
click at [200, 80] on div "Purchases" at bounding box center [181, 77] width 91 height 19
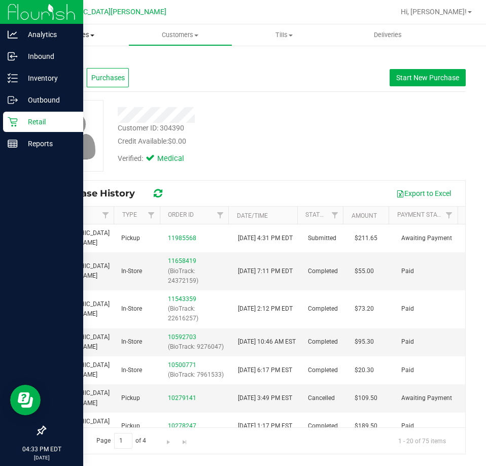
click at [71, 32] on span "Purchases" at bounding box center [76, 34] width 104 height 9
click at [76, 68] on li "Fulfillment" at bounding box center [76, 74] width 104 height 12
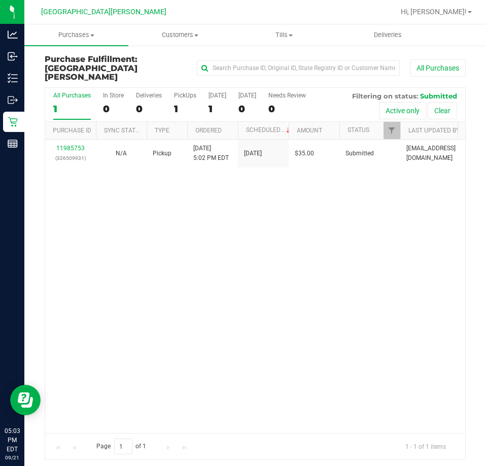
click at [216, 279] on div "11985753 (326509931) N/A Pickup [DATE] 5:02 PM EDT 9/21/2025 $35.00 Submitted […" at bounding box center [255, 286] width 420 height 293
click at [293, 33] on span "Tills" at bounding box center [284, 34] width 103 height 9
click at [255, 60] on span "Manage tills" at bounding box center [267, 61] width 69 height 9
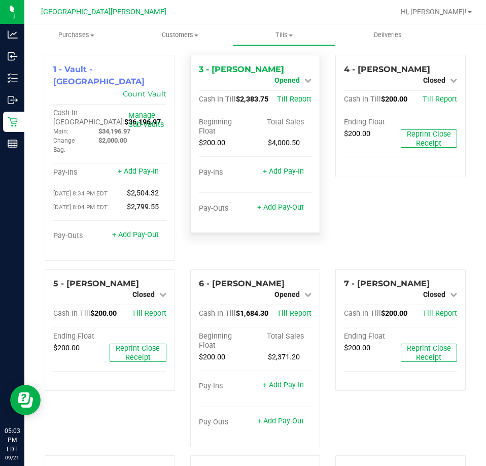
click at [288, 76] on span "Opened" at bounding box center [287, 80] width 25 height 8
click at [277, 93] on link "Close Till" at bounding box center [288, 89] width 27 height 8
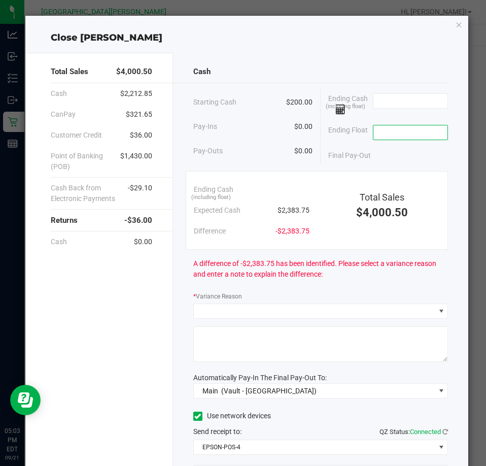
click at [410, 135] on input at bounding box center [411, 132] width 75 height 14
type input "$200.00"
click at [386, 101] on input at bounding box center [411, 101] width 75 height 14
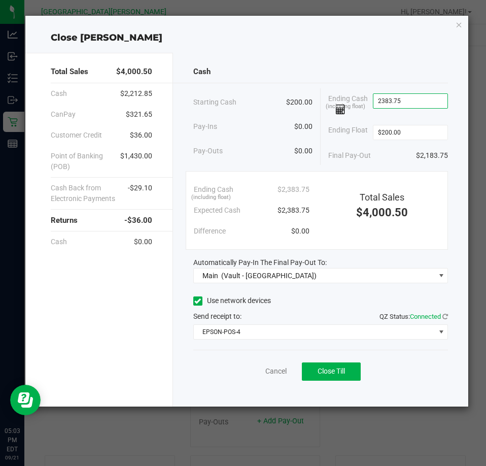
type input "$2,383.75"
click at [221, 34] on div "Close [PERSON_NAME]" at bounding box center [247, 38] width 444 height 14
click at [325, 377] on button "Close Till" at bounding box center [331, 372] width 59 height 18
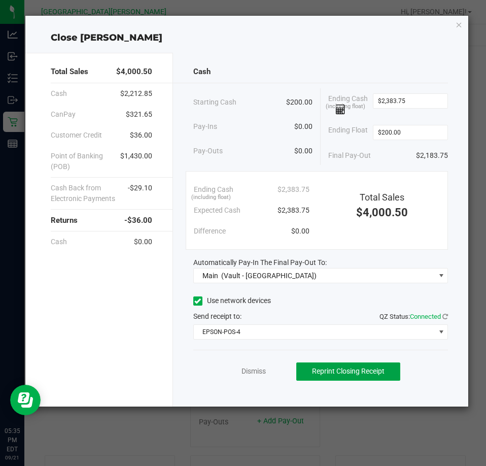
drag, startPoint x: 325, startPoint y: 377, endPoint x: 302, endPoint y: 419, distance: 48.2
drag, startPoint x: 302, startPoint y: 419, endPoint x: 245, endPoint y: 420, distance: 57.4
drag, startPoint x: 245, startPoint y: 420, endPoint x: 318, endPoint y: 24, distance: 403.3
click at [318, 24] on div "Close [PERSON_NAME] Total Sales $4,000.50 Cash $2,212.85 CanPay $321.65 Custome…" at bounding box center [247, 211] width 444 height 391
click at [240, 368] on div "Dismiss Reprint Closing Receipt" at bounding box center [320, 369] width 255 height 39
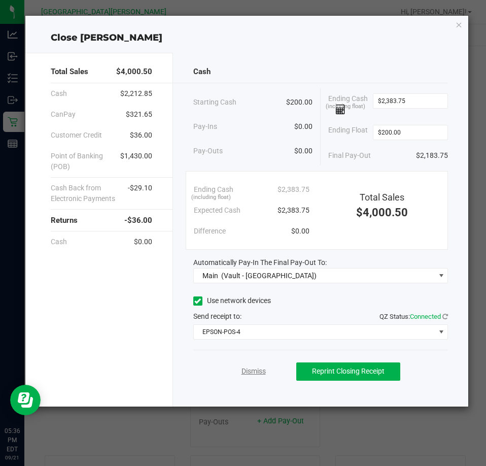
click at [246, 369] on link "Dismiss" at bounding box center [254, 371] width 24 height 11
